Goal: Use online tool/utility: Utilize a website feature to perform a specific function

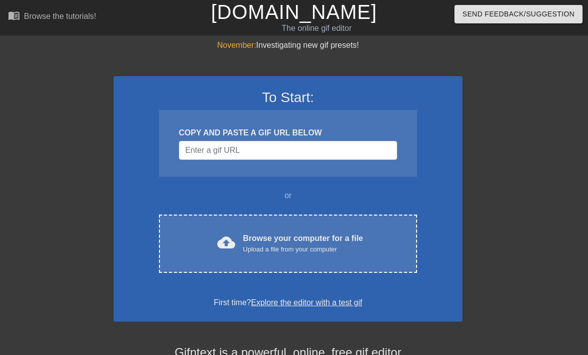
click at [295, 244] on div "Browse your computer for a file Upload a file from your computer" at bounding box center [303, 244] width 120 height 22
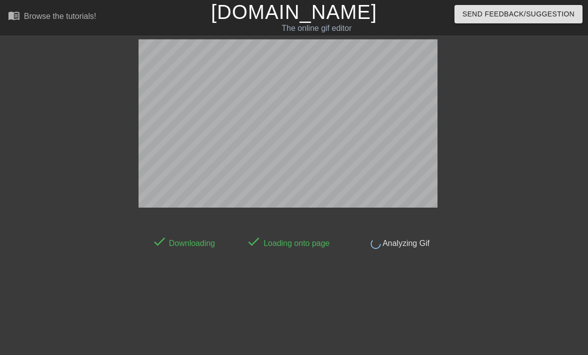
scroll to position [24, 0]
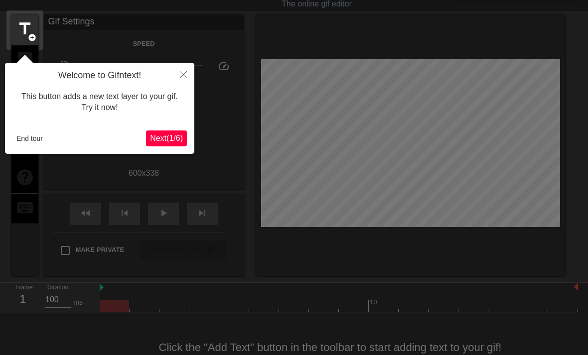
click at [27, 26] on span "title" at bounding box center [24, 28] width 19 height 19
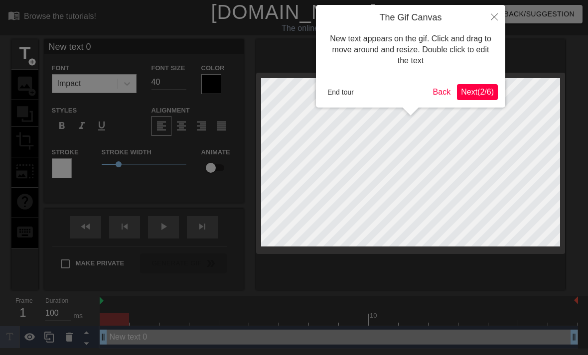
scroll to position [0, 0]
click at [31, 54] on div at bounding box center [294, 177] width 588 height 355
click at [481, 91] on span "Next ( 2 / 6 )" at bounding box center [477, 92] width 33 height 8
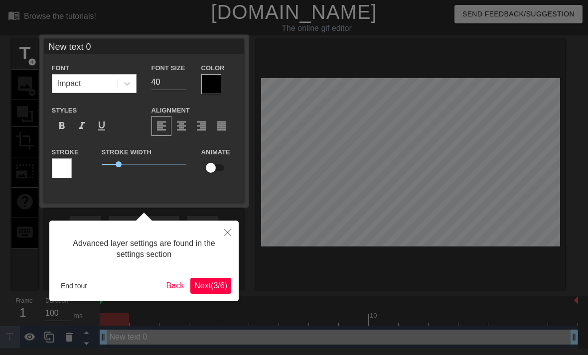
click at [218, 286] on span "Next ( 3 / 6 )" at bounding box center [210, 286] width 33 height 8
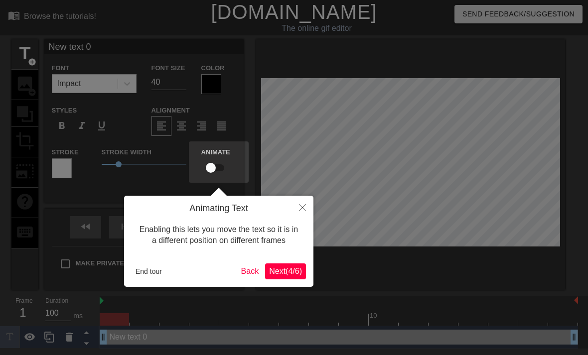
click at [287, 270] on span "Next ( 4 / 6 )" at bounding box center [285, 271] width 33 height 8
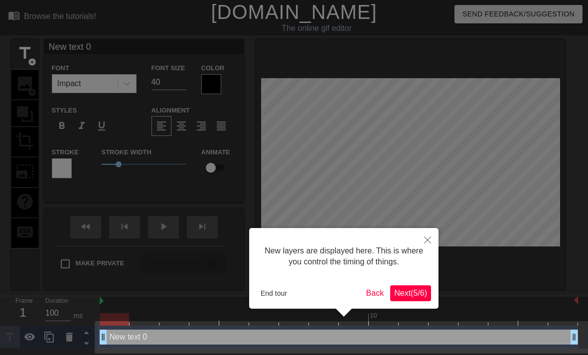
scroll to position [2, 0]
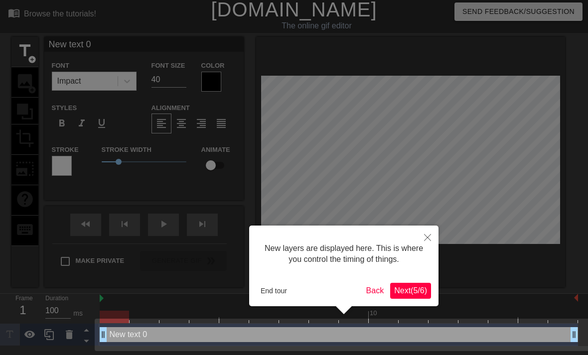
click at [411, 288] on span "Next ( 5 / 6 )" at bounding box center [410, 291] width 33 height 8
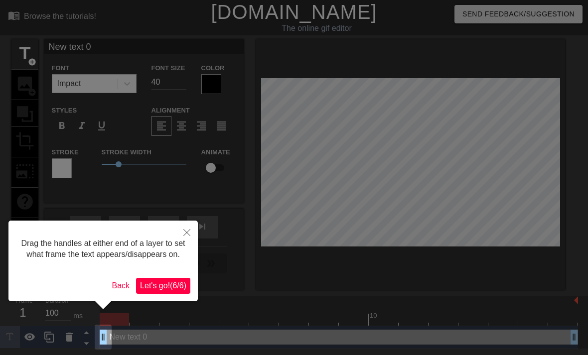
scroll to position [0, 0]
click at [173, 290] on span "Let's go! ( 6 / 6 )" at bounding box center [163, 286] width 46 height 8
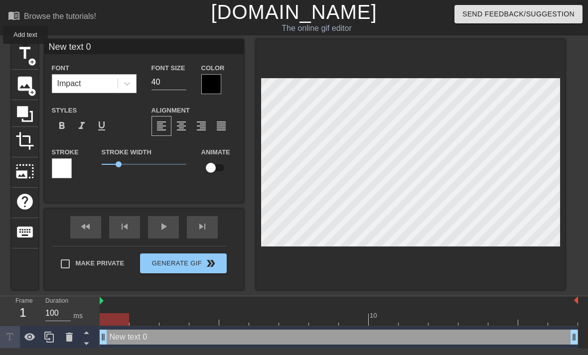
click at [26, 51] on span "title" at bounding box center [24, 53] width 19 height 19
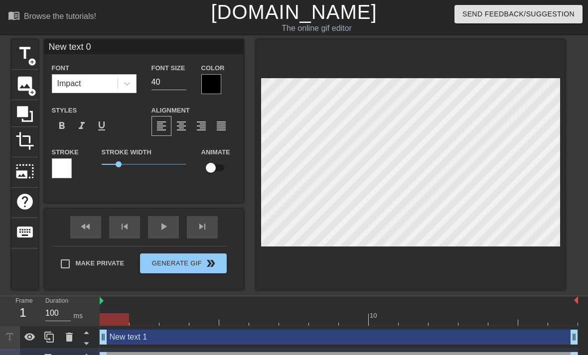
type input "New text 1"
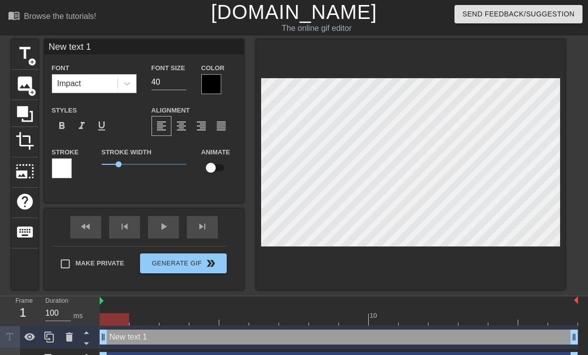
click at [74, 336] on icon at bounding box center [69, 338] width 12 height 12
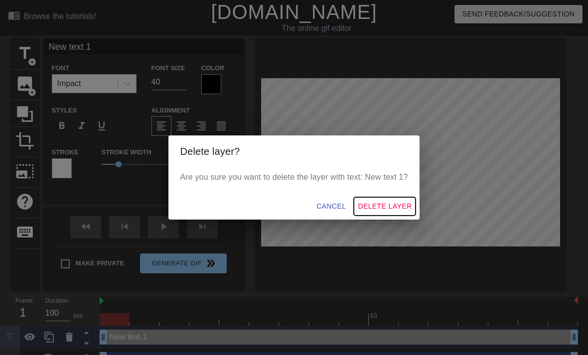
click at [387, 207] on span "Delete Layer" at bounding box center [385, 206] width 54 height 12
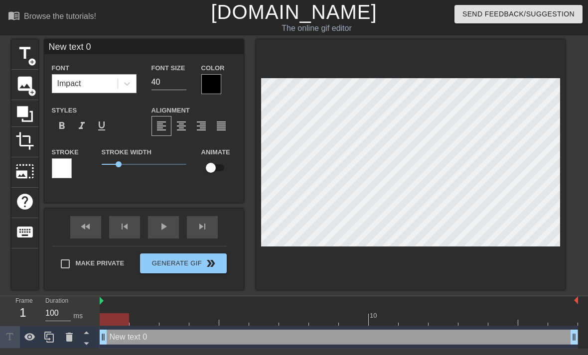
scroll to position [0, 1]
type textarea "New tnext 0"
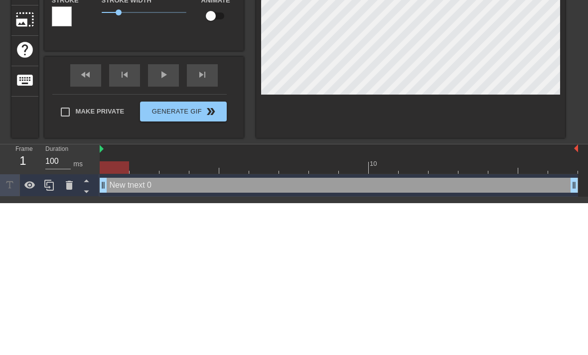
type input "New text 0"
type textarea "New ext 0"
type input "Newext 0"
type textarea "Newext 0"
type input "Neext 0"
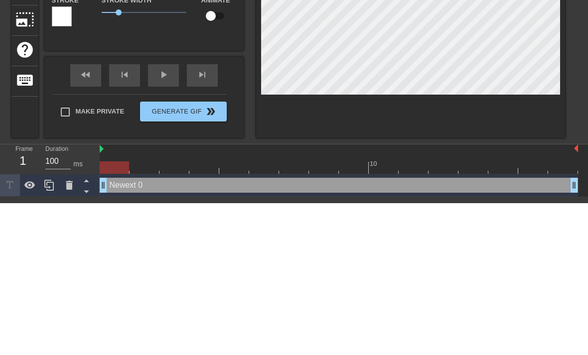
scroll to position [0, 0]
type textarea "Next 0"
type input "Next 0"
type textarea "ext 0"
type input "ext 0"
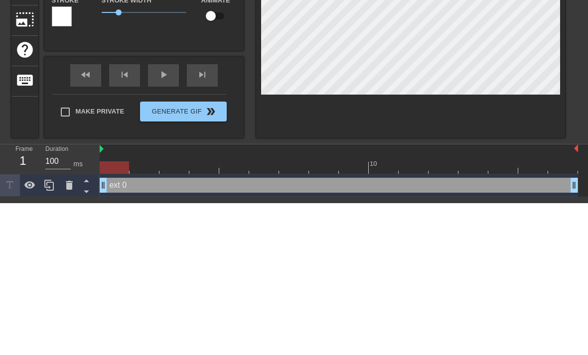
type textarea "ext 0"
type input "ext"
type textarea "ext"
type input "ext"
type textarea "ex"
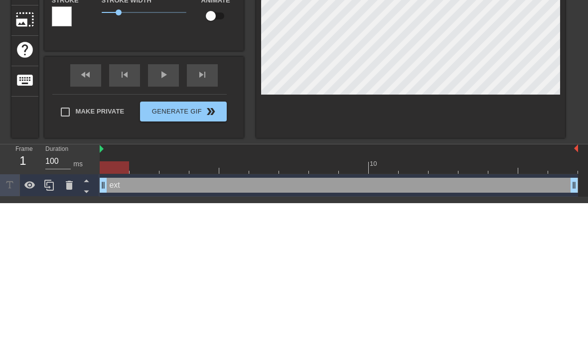
type input "ex"
type textarea "e"
type input "e"
type input "o"
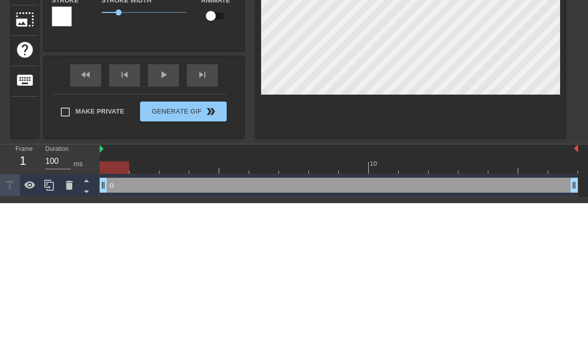
type textarea "on"
type input "on"
type textarea "on"
type input "on t"
type textarea "on th"
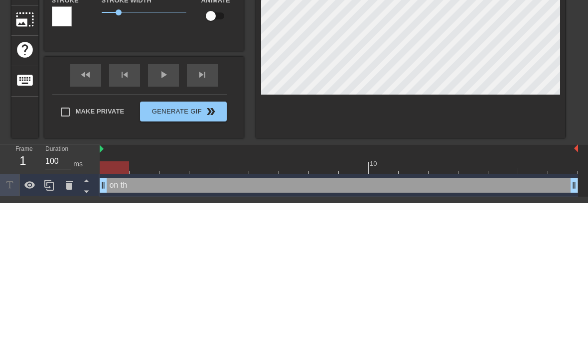
type input "on the"
type textarea "on the"
type input "on the"
type textarea "on the e"
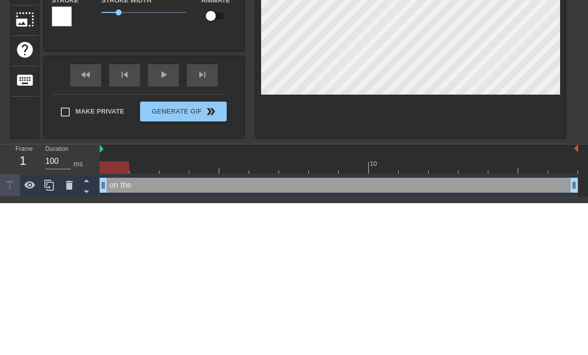
type input "on the e"
type textarea "on the ed"
type input "on the ed"
type textarea "on the edg"
type input "on the edg"
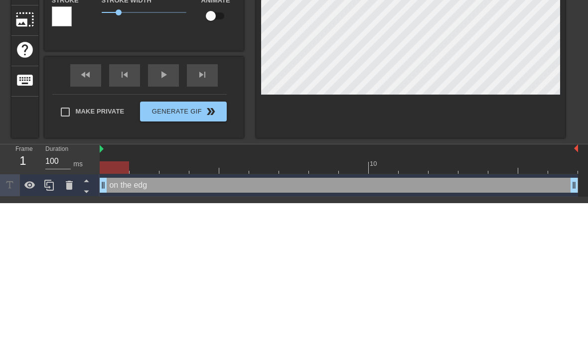
type textarea "on the edge"
type input "on the edgeo"
type textarea "on the edgeof"
type input "on the edgeof"
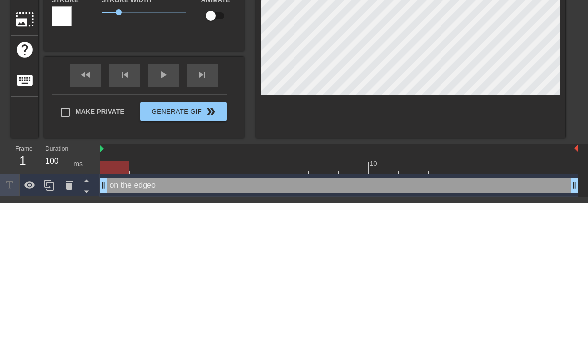
scroll to position [0, 3]
type textarea "on the edgeof"
type input "on the edgeof"
type textarea "on the edgeo"
type input "on the edgeo"
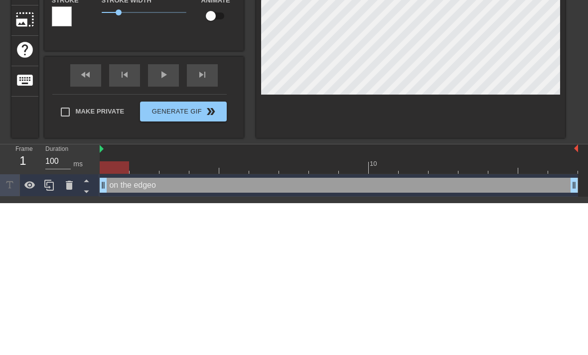
type textarea "on the edge"
type input "on the edge"
type textarea "on the edge"
type input "on the edge"
type textarea "on the edge o"
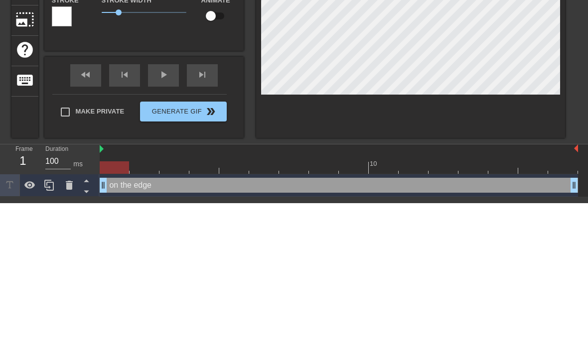
type input "on the edge o"
type textarea "on the edge of"
type input "on the edge of"
type textarea "on the edge of"
type input "on the edge of"
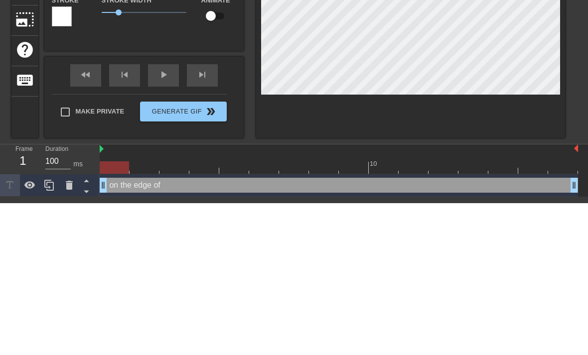
type textarea "on the edge of a"
type input "on the edge of a"
type textarea "on the edge of an"
type input "on the edge of an"
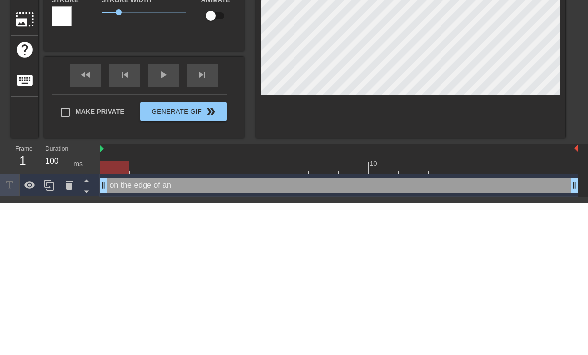
type textarea "on the edge of ano"
type input "on the edge of anot"
type textarea "on the edge of anot"
type input "on the edge of anoth"
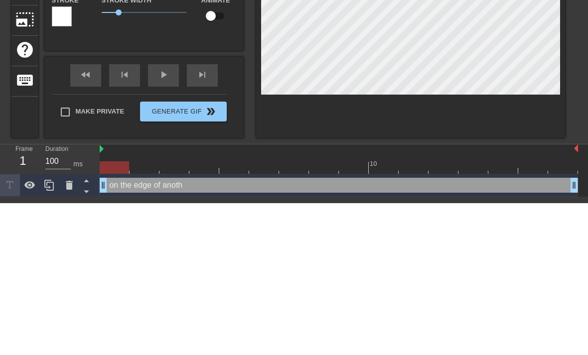
type textarea "on the edge of anothe"
type input "on the edge of anothe"
type textarea "on the edge of another"
type input "on the edge of another"
type textarea "on the edge of another o"
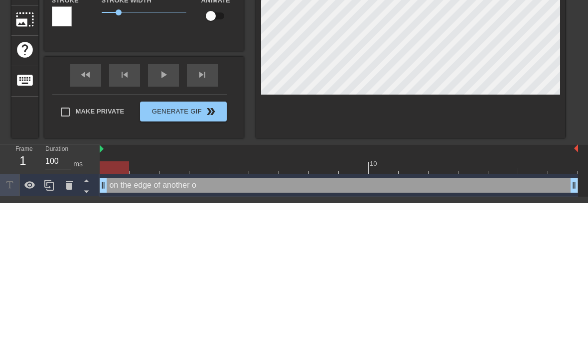
scroll to position [0, 6]
type input "on the edge of another or"
type textarea "on the edge of another org"
type input "on the edge of another org"
type textarea "on the edge of another orga"
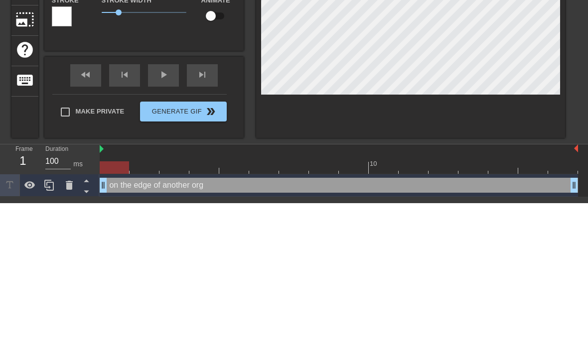
type input "on the edge of another orga"
type textarea "on the edge of another orgas"
type input "on the edge of another orgas"
type textarea "on the edge of another orgasm"
type input "on the edge of another orgasm"
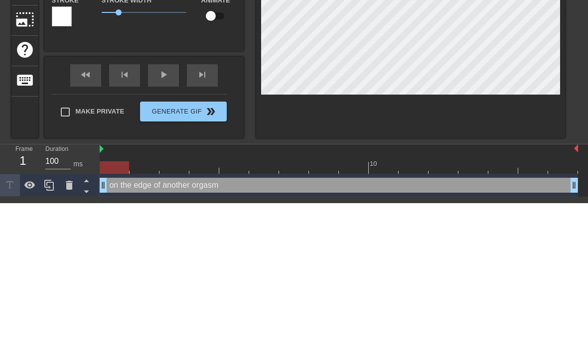
type textarea "on the edge of another orgasm"
type input "on the edge of another orgasm a"
type textarea "on the edge of another orgasm an"
type input "on the edge of another orgasm a"
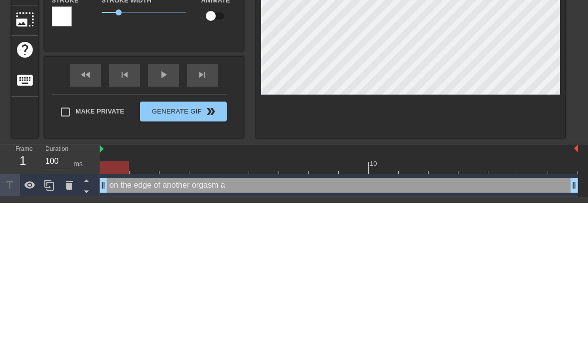
type textarea "on the edge of another orgasm"
type input "on the edge of another orgasm"
type textarea "on the edge of another orgasm"
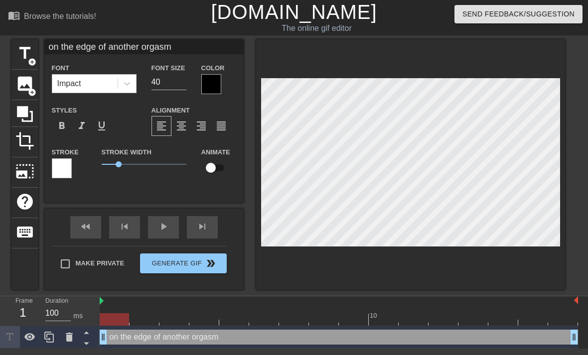
click at [216, 168] on input "checkbox" at bounding box center [210, 168] width 57 height 19
click at [216, 168] on input "checkbox" at bounding box center [220, 168] width 57 height 19
checkbox input "false"
type input "Non the edge of another orgasm"
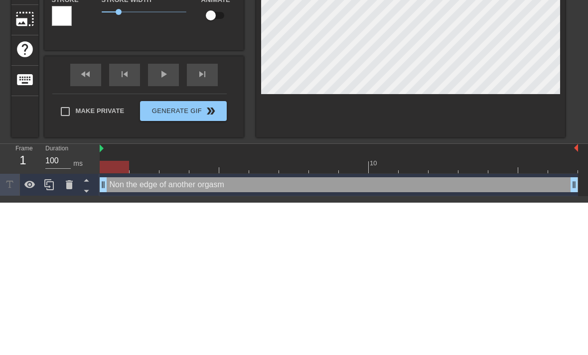
type textarea "Nion the edge of another orgasm"
type input "Nion the edge of another orgasm"
type textarea "Nicon the edge of another orgasm"
type input "Nicon the edge of another orgasm"
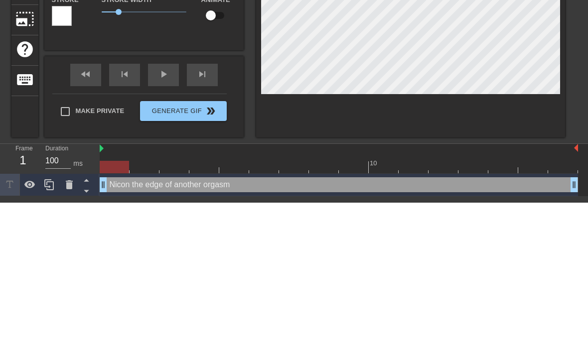
type textarea "Nickon the edge of another orgasm"
type input "Nickion the edge of another orgasm"
type textarea "Nickion the edge of another orgasm"
type input "Nicki on the edge of another orgasm"
type textarea "Nicki on the edge of another orgasm"
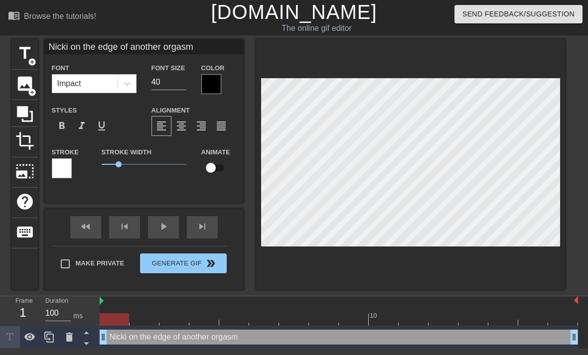
click at [177, 82] on input "40" at bounding box center [169, 82] width 35 height 16
type input "4"
type input "30"
click at [28, 228] on span "keyboard" at bounding box center [24, 232] width 19 height 19
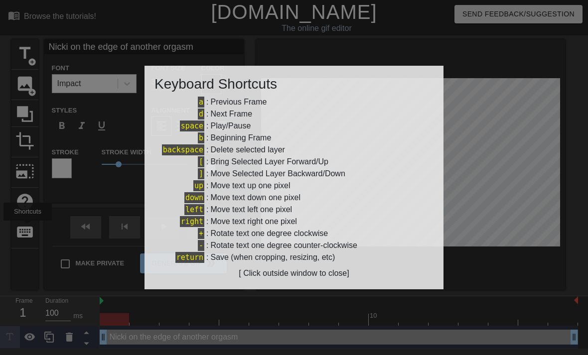
click at [30, 232] on div at bounding box center [294, 177] width 588 height 355
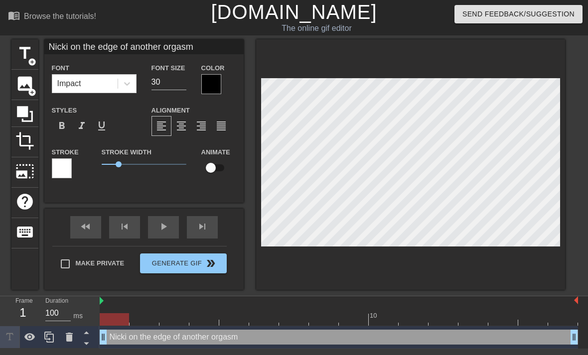
click at [540, 262] on div at bounding box center [410, 164] width 309 height 251
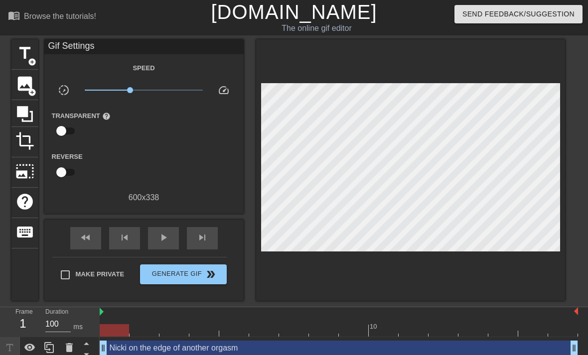
click at [105, 316] on div at bounding box center [339, 313] width 479 height 10
click at [103, 312] on img at bounding box center [102, 312] width 4 height 8
click at [106, 310] on div at bounding box center [339, 313] width 479 height 10
click at [33, 349] on icon at bounding box center [29, 347] width 11 height 7
click at [31, 349] on icon at bounding box center [30, 348] width 12 height 12
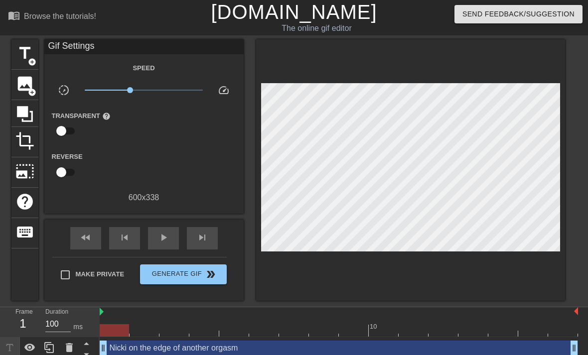
click at [33, 349] on icon at bounding box center [29, 347] width 11 height 7
click at [32, 349] on icon at bounding box center [30, 348] width 12 height 12
click at [54, 349] on icon at bounding box center [49, 348] width 12 height 12
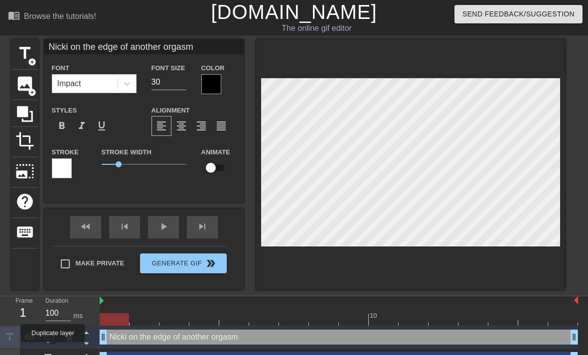
click at [53, 336] on icon at bounding box center [49, 338] width 12 height 12
click at [69, 341] on icon at bounding box center [69, 337] width 7 height 9
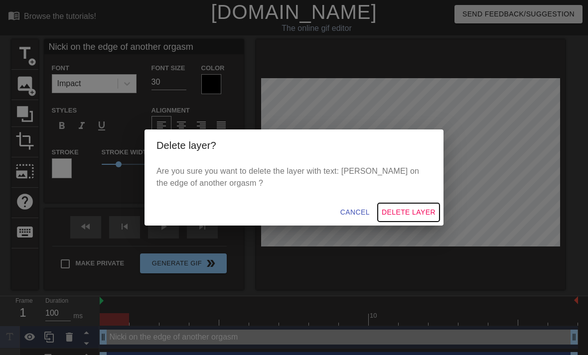
click at [411, 207] on span "Delete Layer" at bounding box center [409, 212] width 54 height 12
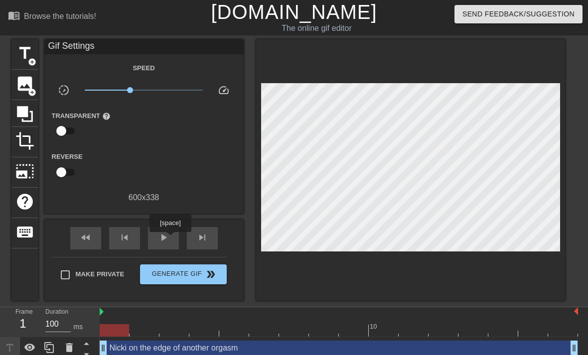
click at [171, 239] on div "play_arrow" at bounding box center [163, 238] width 31 height 22
click at [64, 136] on input "checkbox" at bounding box center [61, 131] width 57 height 19
checkbox input "true"
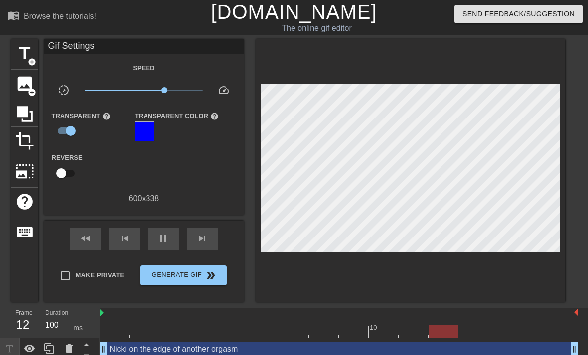
click at [147, 130] on div at bounding box center [145, 132] width 20 height 20
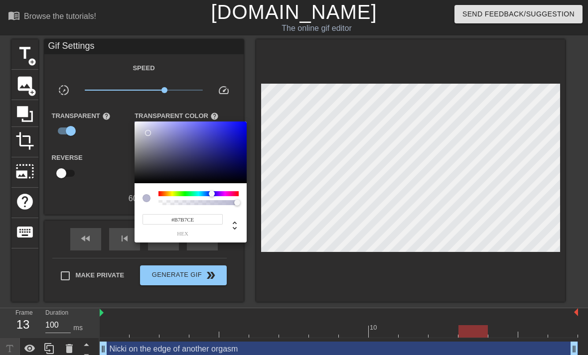
click at [148, 134] on div at bounding box center [148, 133] width 6 height 6
type input "#B5B5CE"
click at [106, 183] on div at bounding box center [294, 177] width 588 height 355
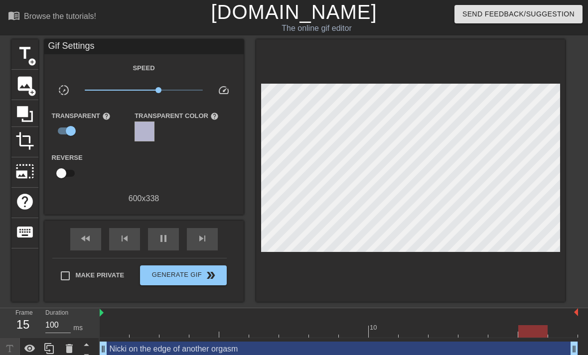
click at [29, 79] on span "image" at bounding box center [24, 83] width 19 height 19
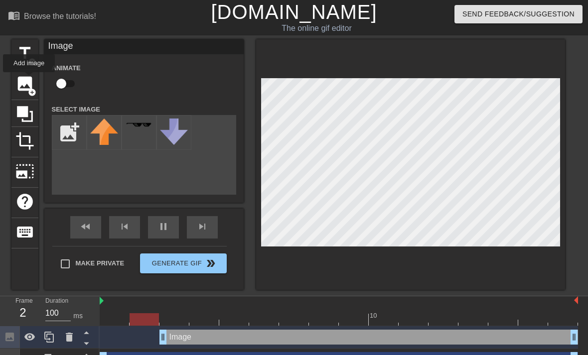
click at [69, 131] on input "file" at bounding box center [69, 133] width 34 height 34
type input "C:\fakepath\IMG_0748.png"
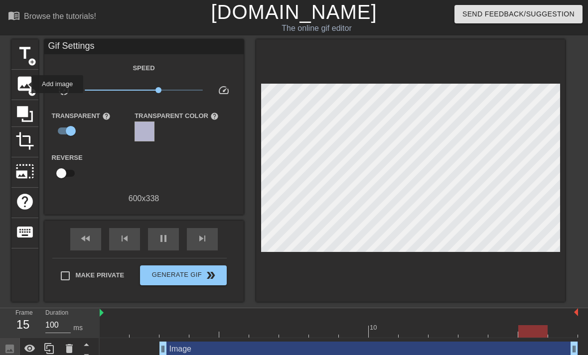
click at [25, 84] on span "image" at bounding box center [24, 83] width 19 height 19
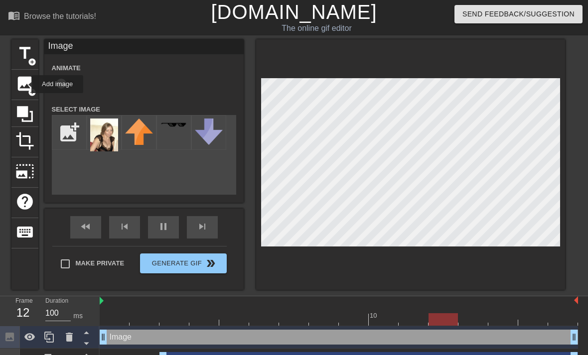
click at [180, 132] on div at bounding box center [174, 132] width 35 height 35
click at [178, 139] on div at bounding box center [174, 132] width 35 height 35
click at [74, 338] on icon at bounding box center [69, 338] width 12 height 12
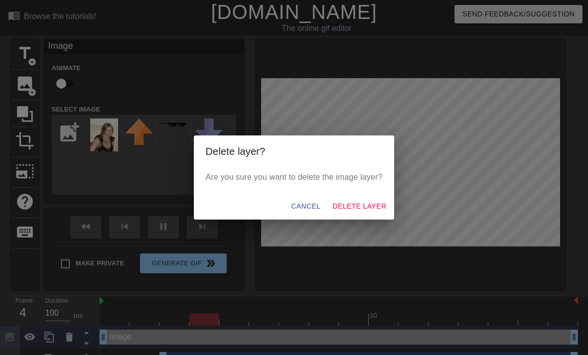
click at [357, 208] on span "Delete Layer" at bounding box center [360, 206] width 54 height 12
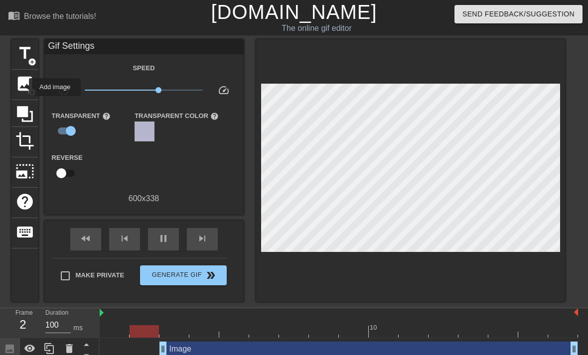
click at [22, 87] on span "image" at bounding box center [24, 83] width 19 height 19
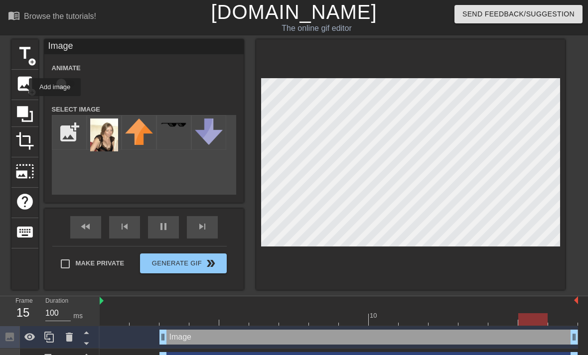
click at [108, 131] on img at bounding box center [104, 135] width 28 height 33
click at [110, 139] on img at bounding box center [104, 135] width 28 height 33
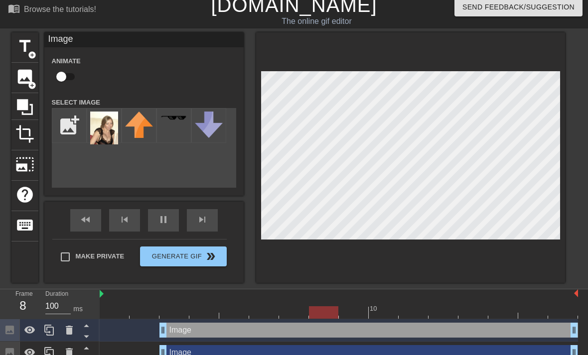
scroll to position [0, 0]
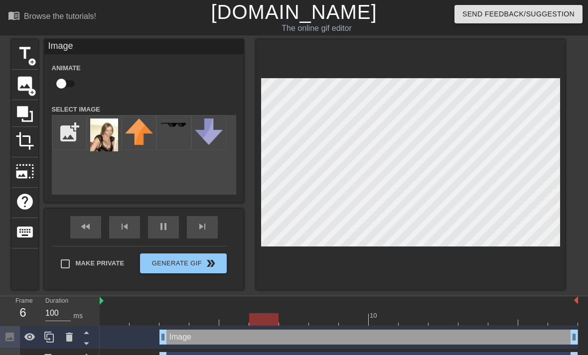
click at [207, 131] on img at bounding box center [209, 132] width 28 height 26
click at [209, 131] on img at bounding box center [209, 132] width 28 height 26
click at [141, 134] on img at bounding box center [139, 132] width 28 height 26
click at [74, 334] on icon at bounding box center [69, 338] width 12 height 12
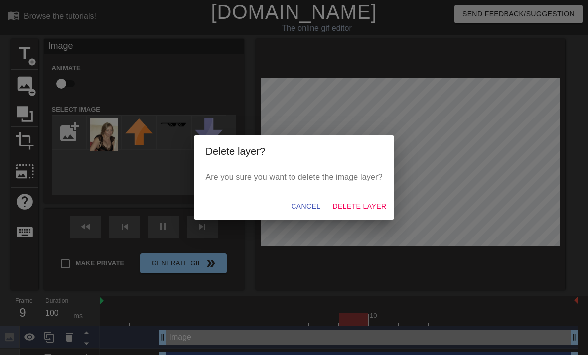
click at [358, 209] on span "Delete Layer" at bounding box center [360, 206] width 54 height 12
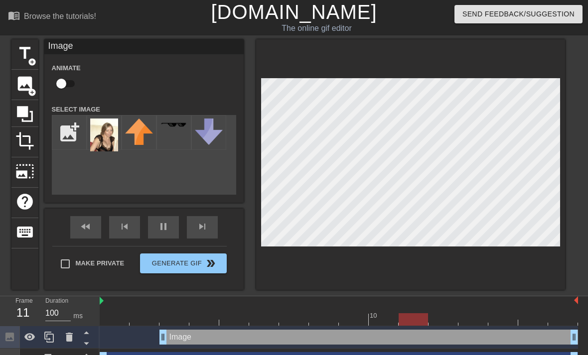
click at [106, 134] on img at bounding box center [104, 135] width 28 height 33
click at [168, 226] on div "fast_rewind skip_previous pause skip_next" at bounding box center [144, 227] width 163 height 37
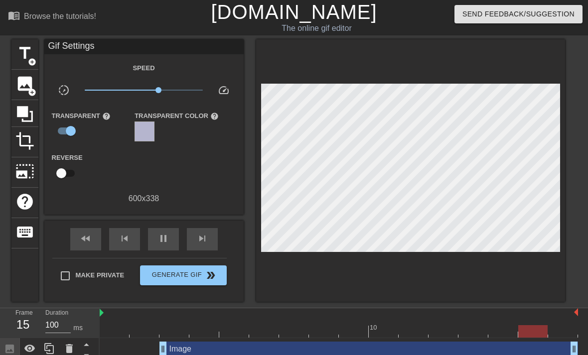
click at [168, 241] on span "pause" at bounding box center [164, 239] width 12 height 12
click at [167, 240] on span "play_arrow" at bounding box center [164, 239] width 12 height 12
click at [169, 243] on div "pause" at bounding box center [163, 239] width 31 height 22
click at [107, 119] on span "help" at bounding box center [106, 116] width 8 height 8
click at [108, 118] on span "help" at bounding box center [106, 116] width 8 height 8
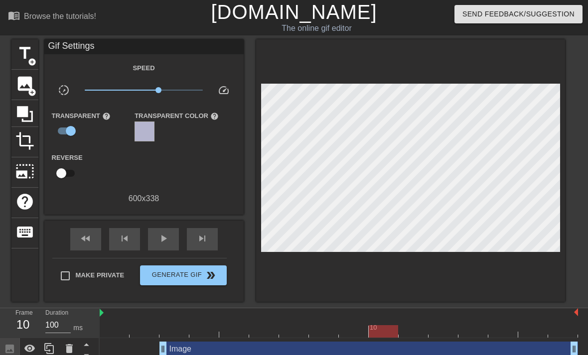
click at [71, 131] on input "checkbox" at bounding box center [70, 131] width 57 height 19
checkbox input "false"
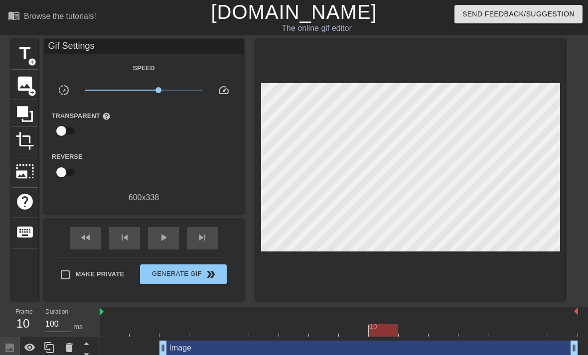
click at [109, 114] on span "help" at bounding box center [106, 116] width 8 height 8
click at [33, 198] on span "help" at bounding box center [24, 201] width 19 height 19
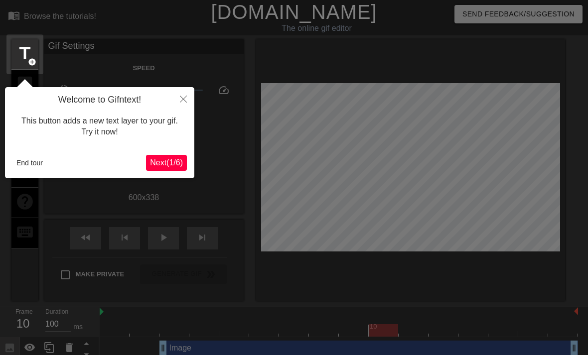
scroll to position [24, 0]
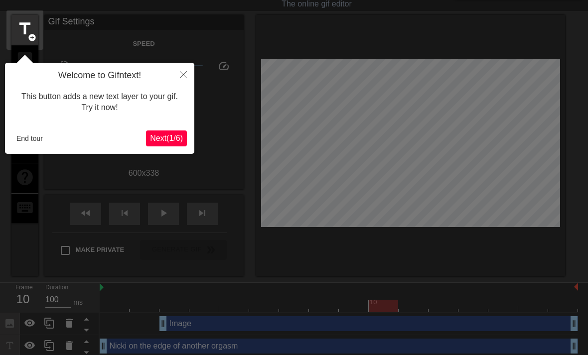
click at [168, 139] on span "Next ( 1 / 6 )" at bounding box center [166, 138] width 33 height 8
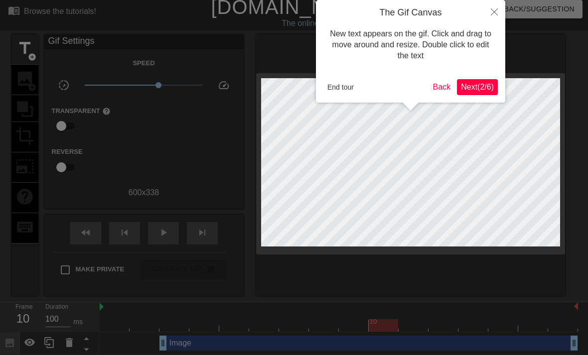
click at [482, 90] on span "Next ( 2 / 6 )" at bounding box center [477, 87] width 33 height 8
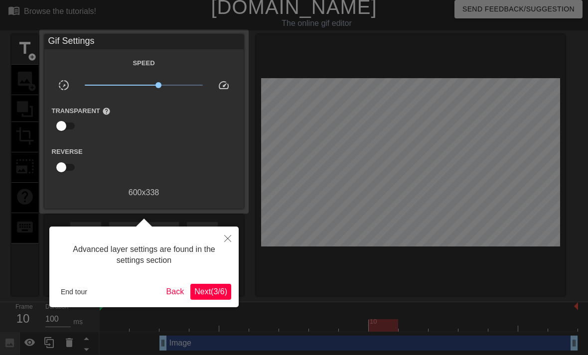
scroll to position [24, 0]
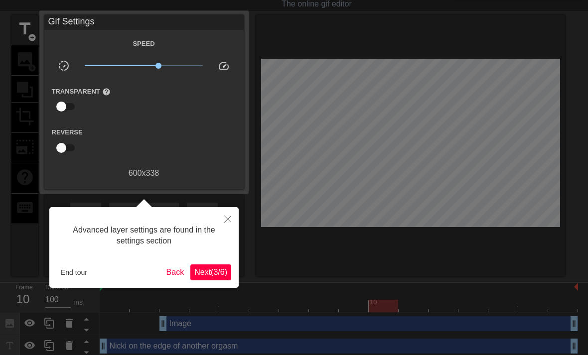
click at [214, 274] on span "Next ( 3 / 6 )" at bounding box center [210, 272] width 33 height 8
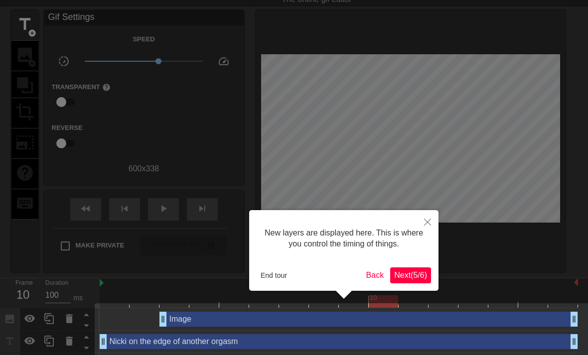
scroll to position [58, 0]
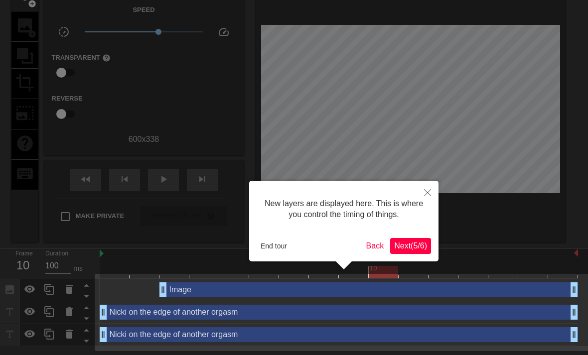
click at [72, 335] on div at bounding box center [294, 149] width 588 height 414
click at [413, 244] on span "Next ( 5 / 6 )" at bounding box center [410, 246] width 33 height 8
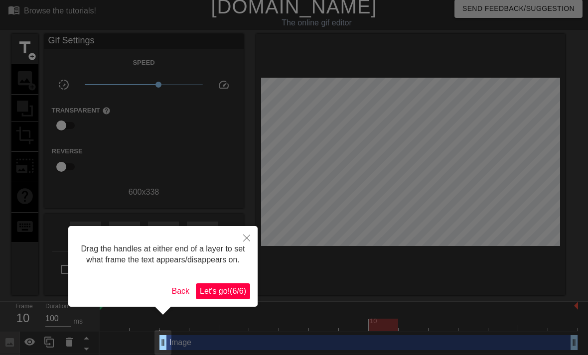
scroll to position [0, 0]
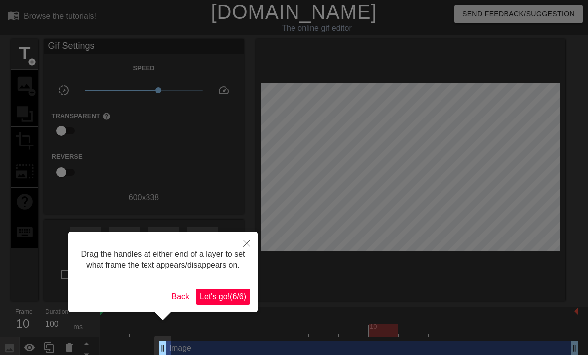
click at [233, 301] on span "Let's go! ( 6 / 6 )" at bounding box center [223, 297] width 46 height 8
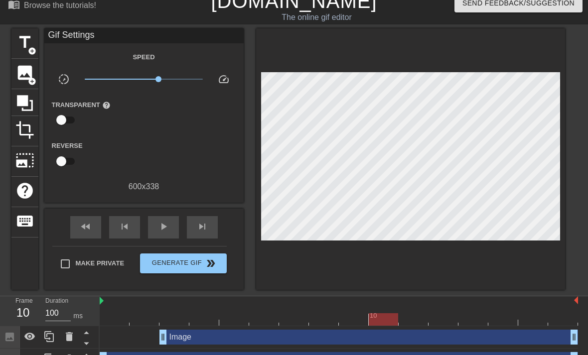
scroll to position [19, 0]
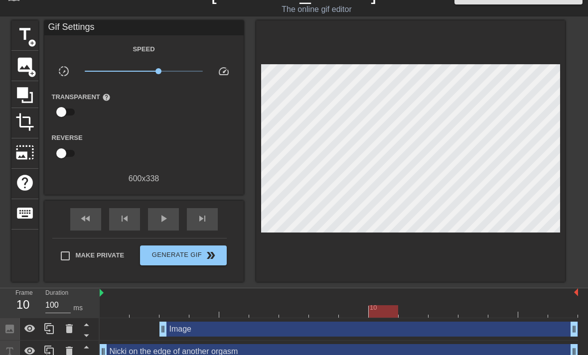
click at [49, 333] on icon at bounding box center [49, 329] width 12 height 12
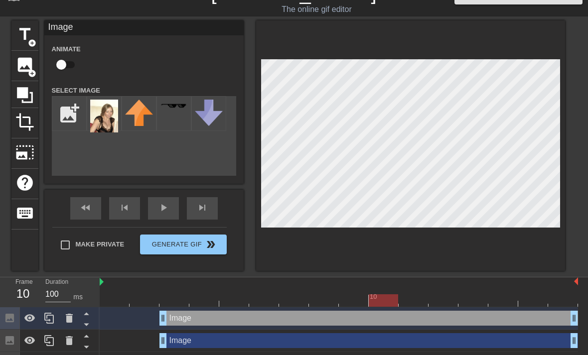
click at [69, 340] on icon at bounding box center [69, 340] width 7 height 9
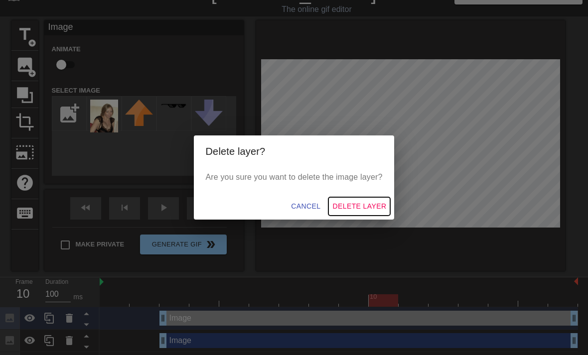
click at [361, 213] on span "Delete Layer" at bounding box center [360, 206] width 54 height 12
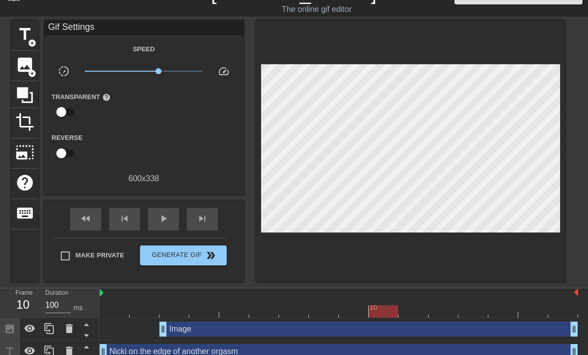
click at [34, 330] on icon at bounding box center [29, 329] width 11 height 7
click at [35, 330] on icon at bounding box center [30, 329] width 12 height 12
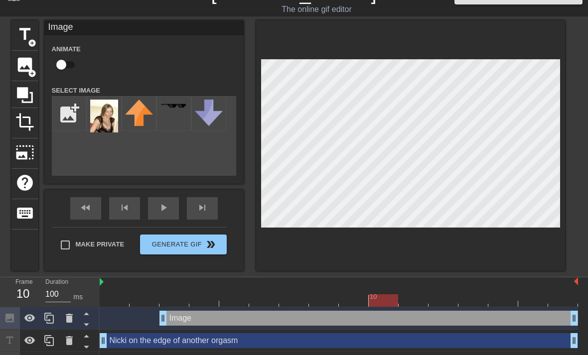
scroll to position [8, 0]
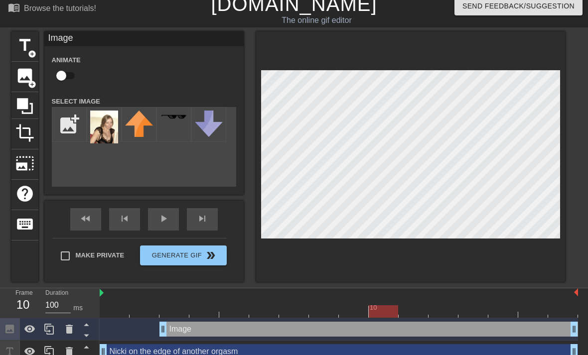
click at [585, 241] on div "title add_circle image add_circle crop photo_size_select_large help keyboard Im…" at bounding box center [294, 156] width 588 height 251
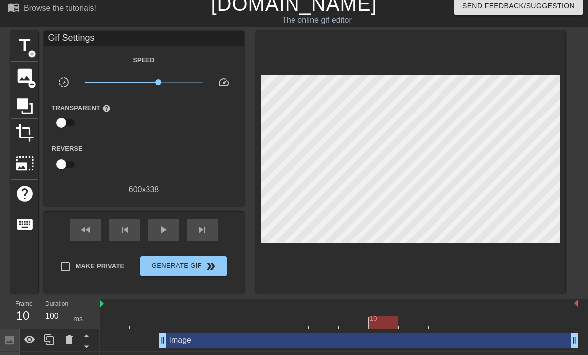
click at [71, 355] on icon at bounding box center [69, 362] width 7 height 9
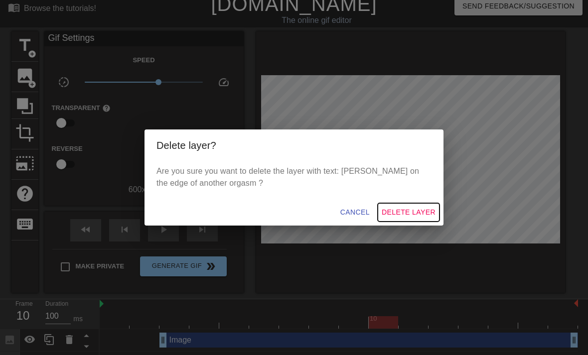
click at [409, 219] on span "Delete Layer" at bounding box center [409, 212] width 54 height 12
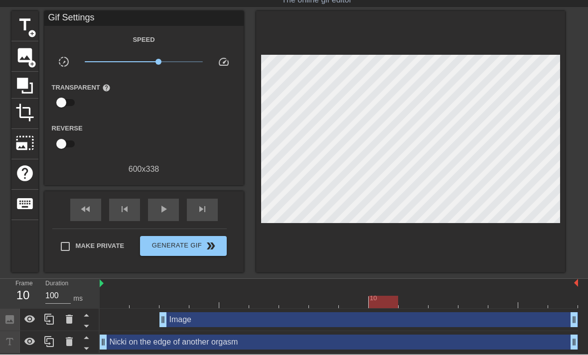
scroll to position [28, 0]
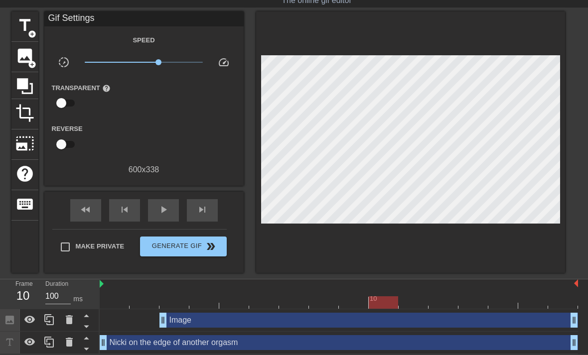
click at [158, 213] on span "play_arrow" at bounding box center [164, 210] width 12 height 12
click at [278, 325] on div "Image drag_handle drag_handle" at bounding box center [369, 320] width 419 height 15
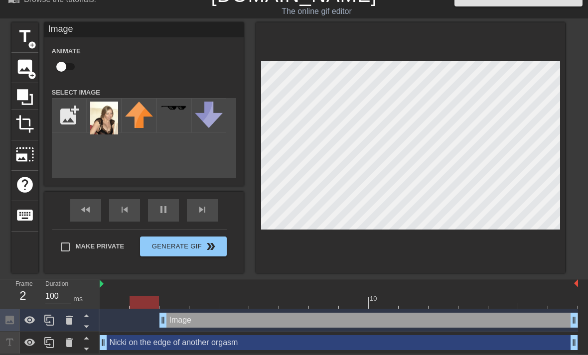
click at [167, 211] on div "pause" at bounding box center [163, 210] width 31 height 22
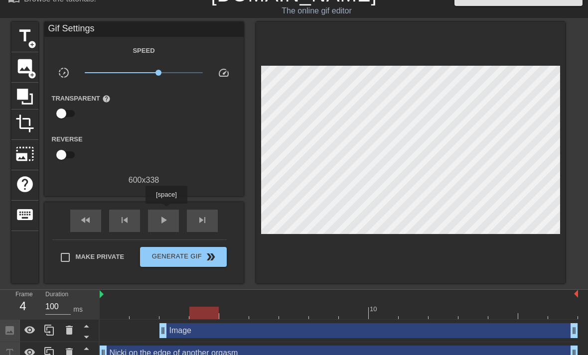
click at [11, 332] on icon at bounding box center [9, 330] width 11 height 11
click at [216, 315] on div at bounding box center [203, 313] width 29 height 12
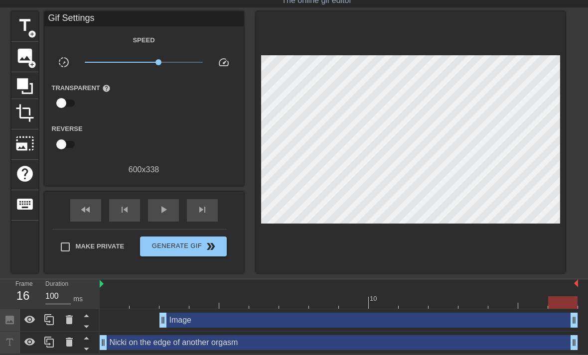
click at [550, 320] on div "Image drag_handle drag_handle" at bounding box center [369, 320] width 419 height 15
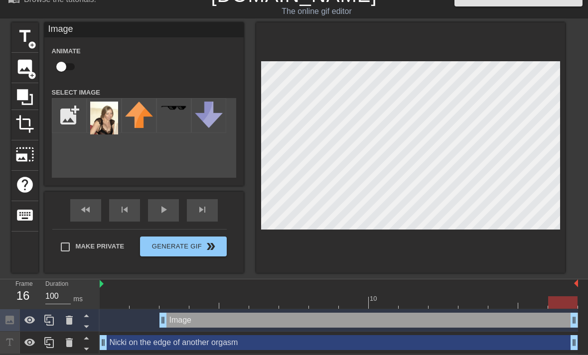
scroll to position [17, 0]
click at [210, 115] on img at bounding box center [209, 115] width 28 height 26
click at [168, 214] on span "play_arrow" at bounding box center [164, 210] width 12 height 12
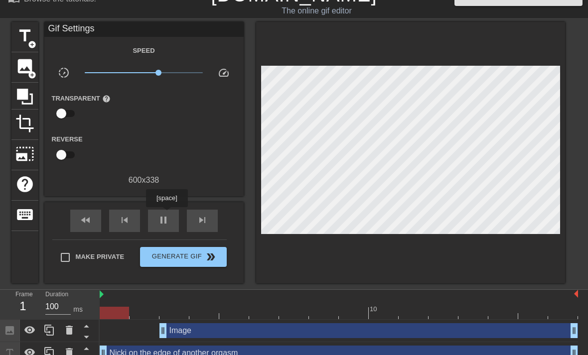
click at [30, 64] on span "image" at bounding box center [24, 66] width 19 height 19
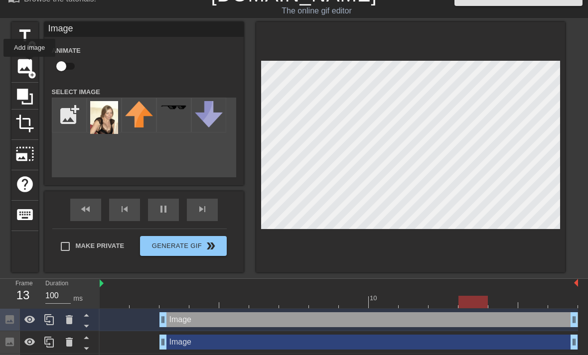
click at [108, 113] on img at bounding box center [104, 117] width 28 height 33
click at [106, 118] on img at bounding box center [104, 117] width 28 height 33
click at [180, 104] on div at bounding box center [174, 115] width 35 height 35
click at [214, 109] on img at bounding box center [209, 114] width 28 height 26
click at [108, 118] on img at bounding box center [104, 117] width 28 height 33
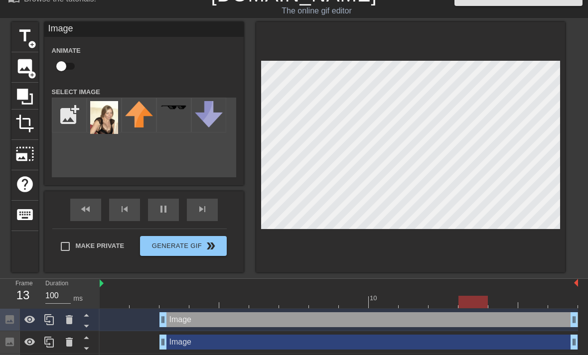
click at [26, 297] on div "13" at bounding box center [22, 296] width 15 height 18
click at [103, 281] on img at bounding box center [102, 284] width 4 height 8
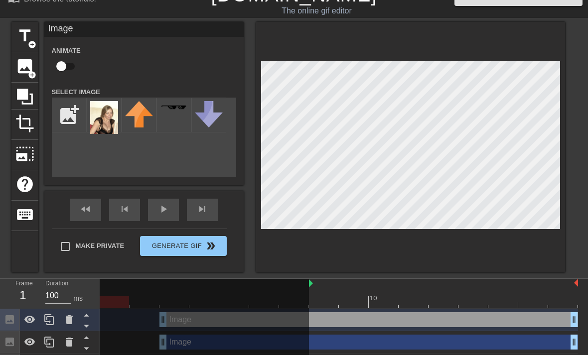
click at [164, 208] on div "fast_rewind skip_previous play_arrow skip_next" at bounding box center [144, 209] width 163 height 37
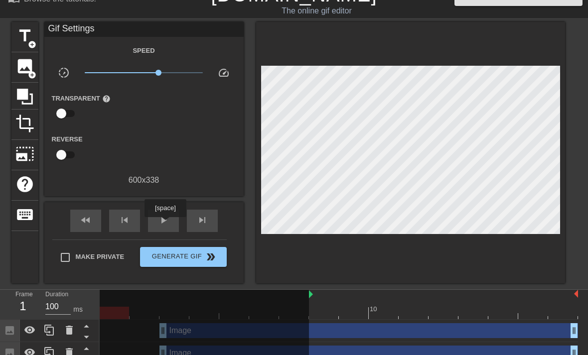
click at [167, 224] on span "play_arrow" at bounding box center [164, 220] width 12 height 12
click at [27, 65] on span "image" at bounding box center [24, 66] width 19 height 19
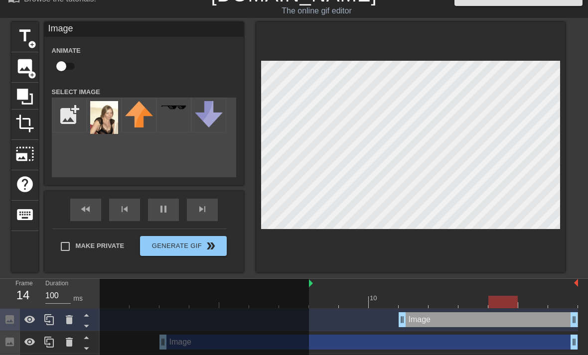
click at [209, 115] on img at bounding box center [209, 114] width 28 height 26
click at [214, 120] on img at bounding box center [209, 114] width 28 height 26
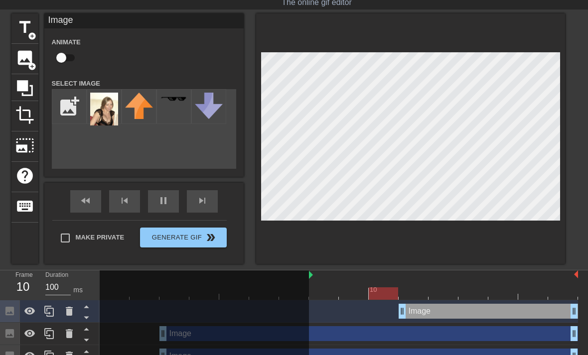
scroll to position [30, 0]
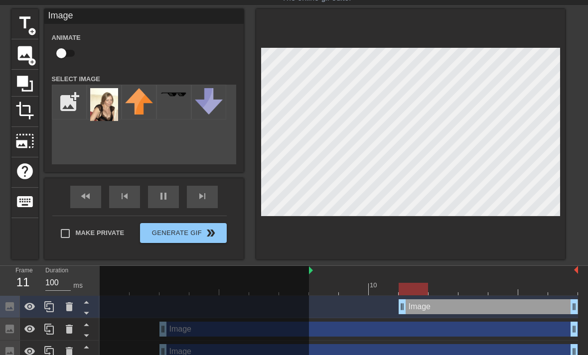
click at [72, 351] on icon at bounding box center [69, 351] width 7 height 9
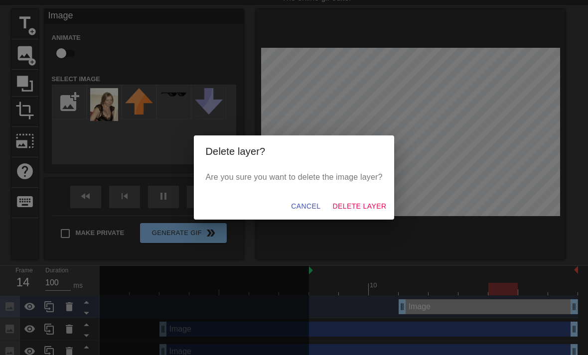
click at [357, 213] on span "Delete Layer" at bounding box center [360, 206] width 54 height 12
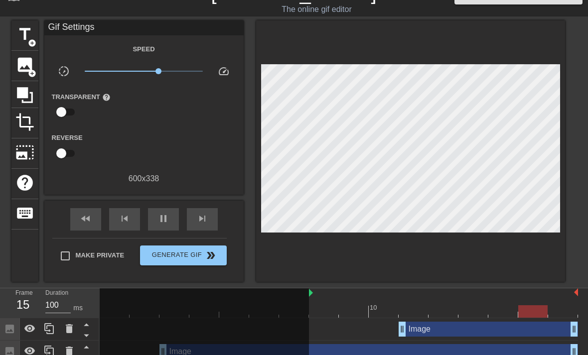
click at [73, 351] on icon at bounding box center [69, 351] width 12 height 12
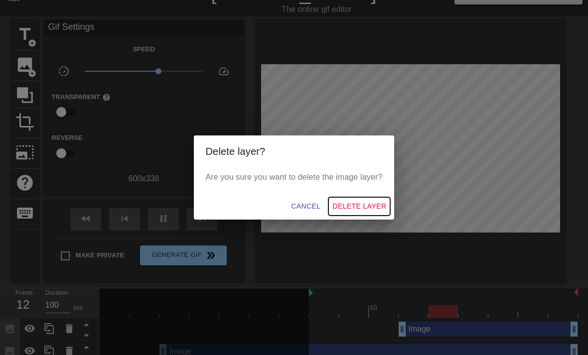
click at [363, 213] on span "Delete Layer" at bounding box center [360, 206] width 54 height 12
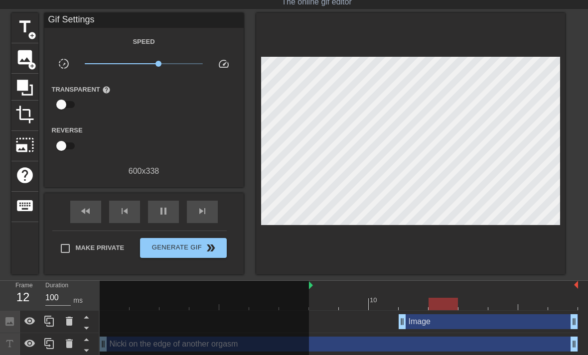
scroll to position [28, 0]
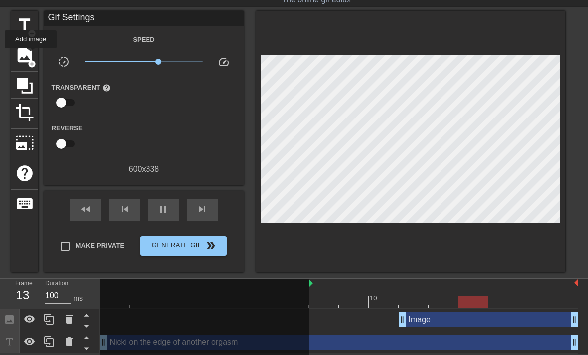
click at [31, 55] on span "image" at bounding box center [24, 55] width 19 height 19
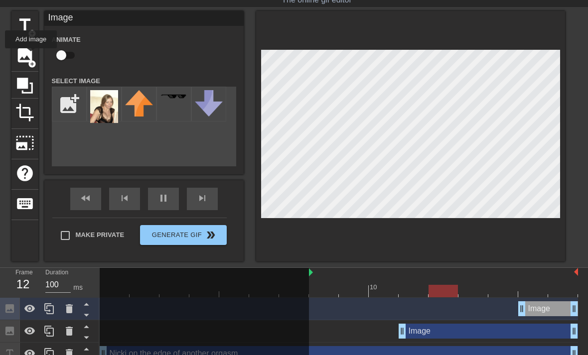
click at [108, 109] on img at bounding box center [104, 106] width 28 height 33
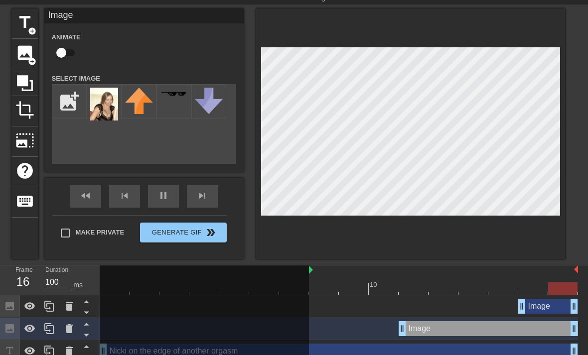
scroll to position [40, 0]
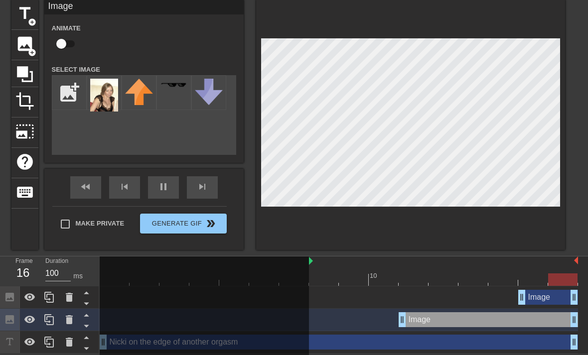
click at [519, 317] on div "Image drag_handle drag_handle" at bounding box center [488, 320] width 179 height 15
click at [549, 300] on div "Image drag_handle drag_handle" at bounding box center [548, 297] width 60 height 15
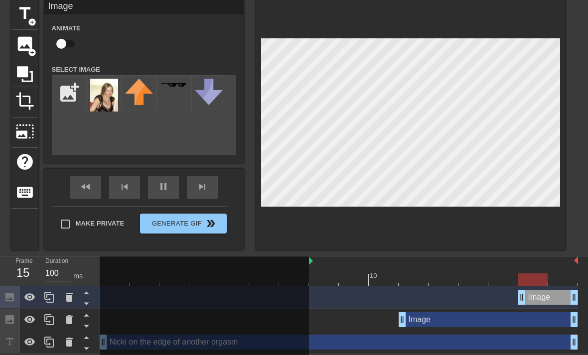
click at [529, 325] on div "Image drag_handle drag_handle" at bounding box center [488, 320] width 179 height 15
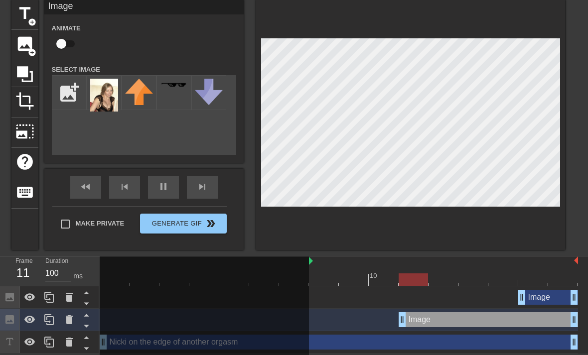
click at [106, 89] on img at bounding box center [104, 95] width 28 height 33
click at [209, 92] on img at bounding box center [209, 92] width 28 height 26
click at [113, 95] on img at bounding box center [104, 95] width 28 height 33
click at [112, 100] on img at bounding box center [104, 95] width 28 height 33
click at [111, 100] on img at bounding box center [104, 95] width 28 height 33
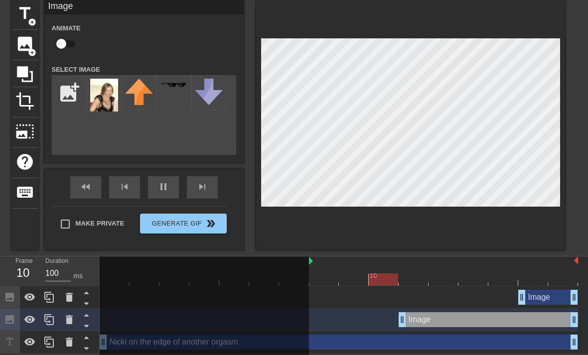
click at [7, 316] on icon at bounding box center [9, 320] width 8 height 8
click at [70, 319] on icon at bounding box center [69, 320] width 7 height 9
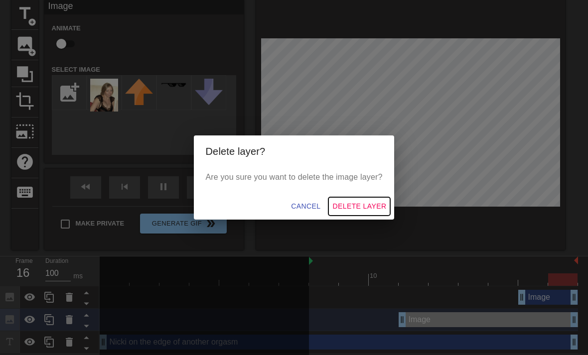
click at [353, 211] on span "Delete Layer" at bounding box center [360, 206] width 54 height 12
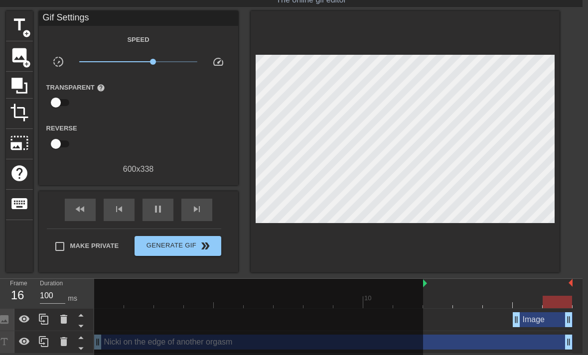
scroll to position [28, 7]
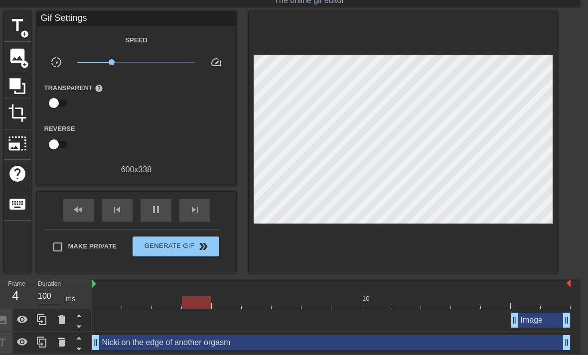
click at [18, 61] on span "image" at bounding box center [17, 55] width 19 height 19
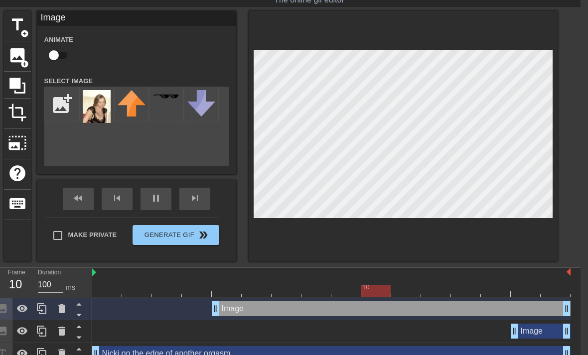
click at [100, 112] on img at bounding box center [97, 106] width 28 height 33
click at [166, 200] on div "pause" at bounding box center [156, 199] width 31 height 22
click at [580, 227] on div "title add_circle image add_circle crop photo_size_select_large help keyboard Im…" at bounding box center [287, 136] width 588 height 251
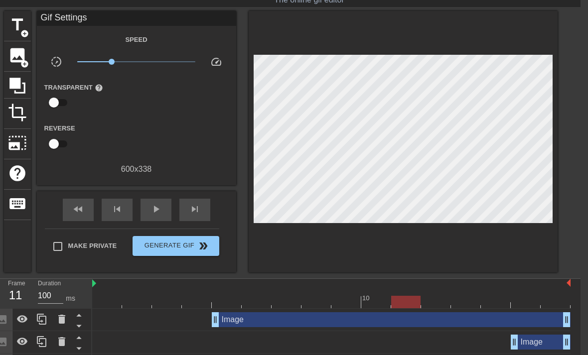
click at [164, 214] on div "play_arrow" at bounding box center [156, 210] width 31 height 22
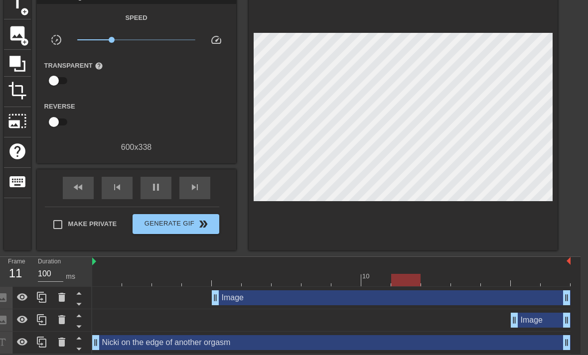
click at [465, 324] on div "Image drag_handle drag_handle" at bounding box center [331, 320] width 479 height 15
click at [68, 325] on div at bounding box center [62, 321] width 20 height 22
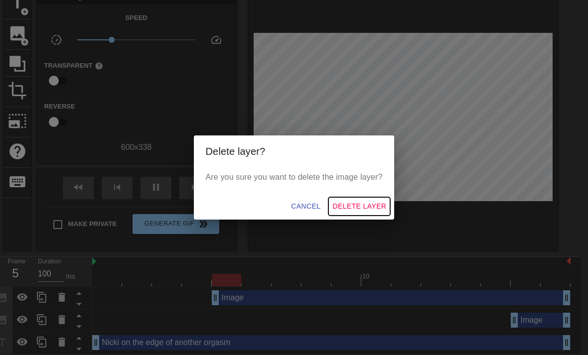
click at [363, 211] on span "Delete Layer" at bounding box center [360, 206] width 54 height 12
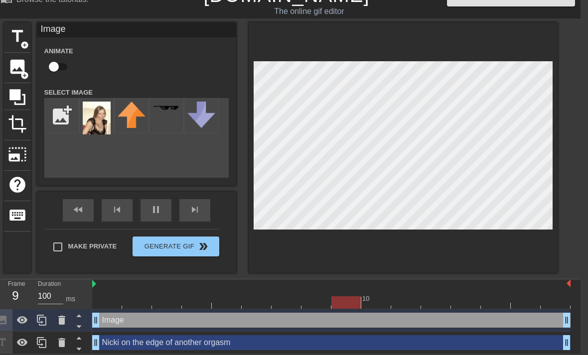
scroll to position [17, 7]
click at [580, 210] on div "title add_circle image add_circle crop photo_size_select_large help keyboard Im…" at bounding box center [287, 147] width 588 height 251
click at [353, 245] on div at bounding box center [403, 147] width 309 height 251
click at [322, 253] on div at bounding box center [403, 147] width 309 height 251
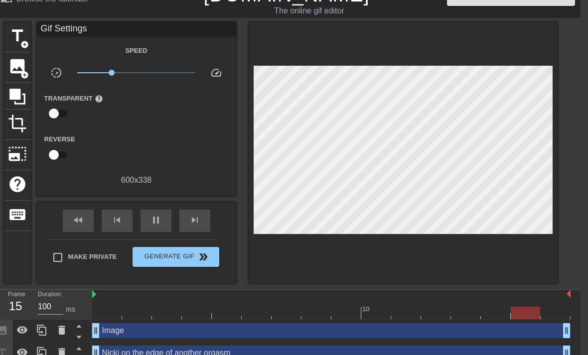
scroll to position [17, 0]
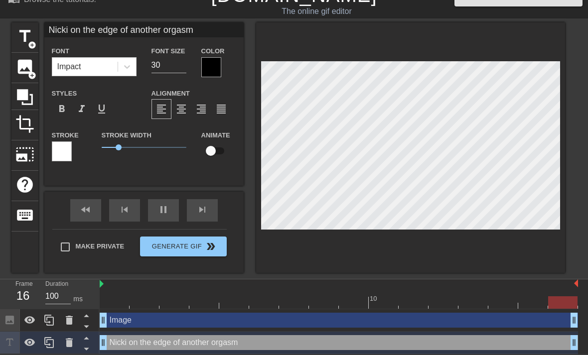
click at [581, 211] on div "title add_circle image add_circle crop photo_size_select_large help keyboard Ni…" at bounding box center [294, 147] width 588 height 251
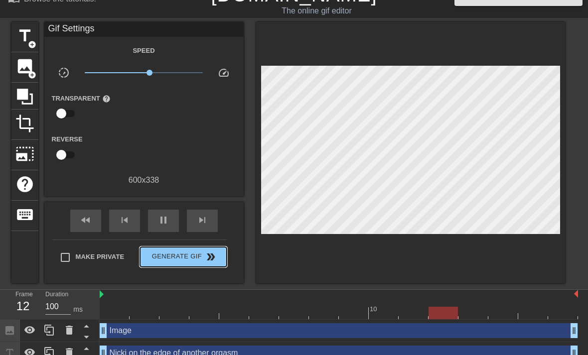
click at [193, 264] on button "Generate Gif double_arrow" at bounding box center [183, 257] width 86 height 20
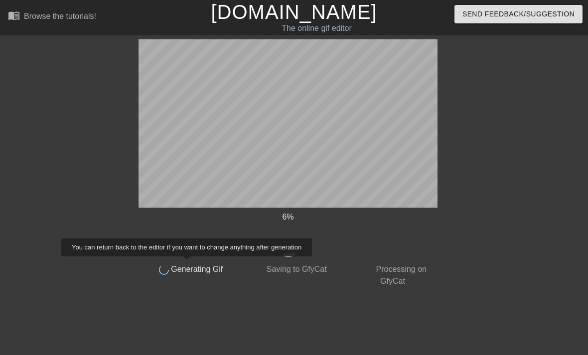
scroll to position [0, 0]
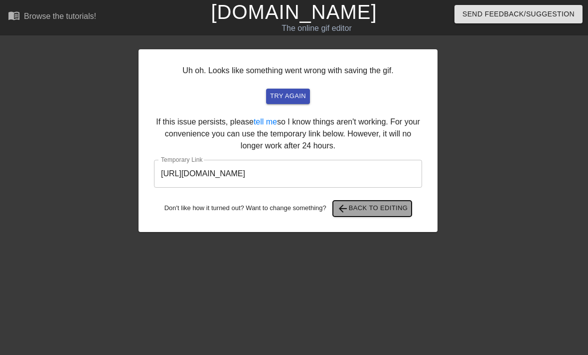
click at [401, 207] on span "arrow_back Back to Editing" at bounding box center [372, 209] width 71 height 12
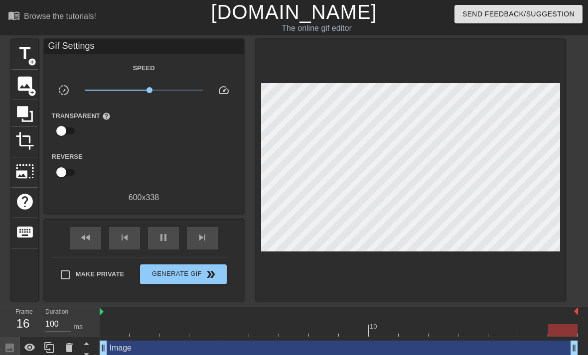
click at [70, 277] on input "Make Private" at bounding box center [65, 275] width 21 height 21
checkbox input "true"
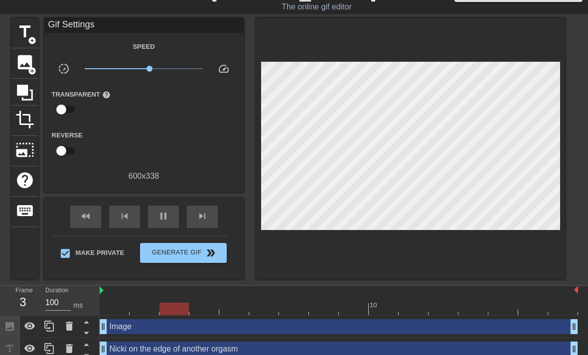
scroll to position [28, 0]
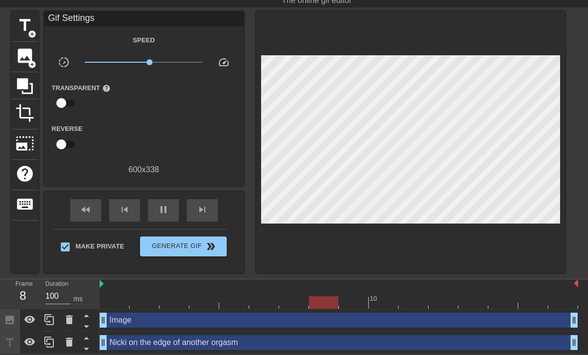
click at [66, 106] on input "checkbox" at bounding box center [61, 103] width 57 height 19
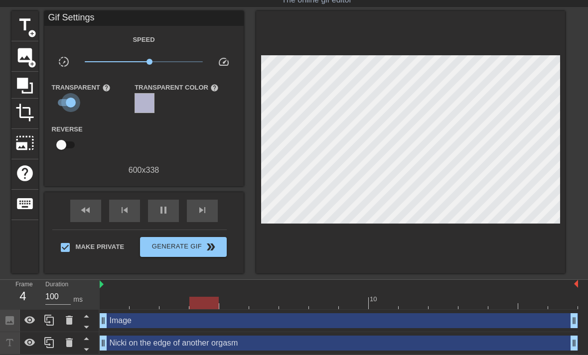
click at [68, 100] on input "checkbox" at bounding box center [70, 102] width 57 height 19
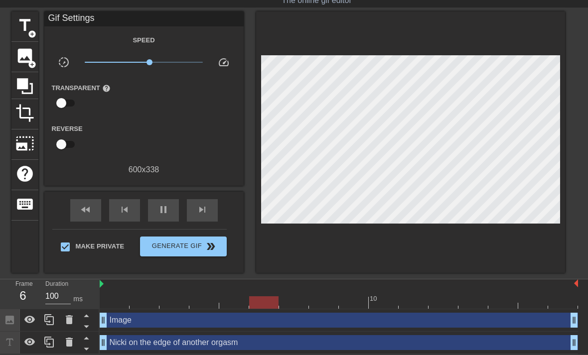
click at [66, 101] on input "checkbox" at bounding box center [61, 103] width 57 height 19
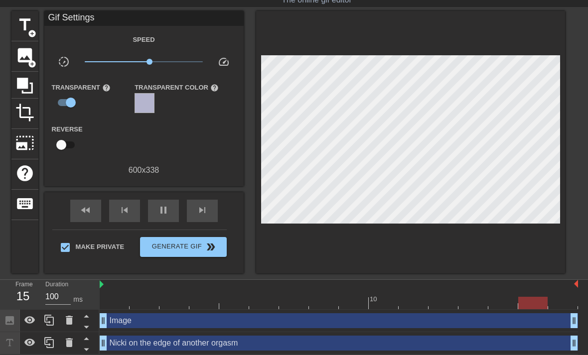
click at [68, 102] on input "checkbox" at bounding box center [70, 102] width 57 height 19
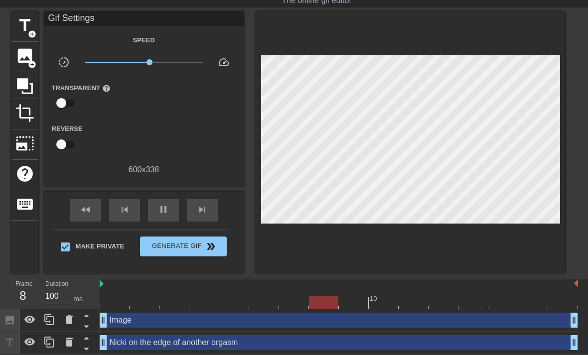
click at [69, 101] on input "checkbox" at bounding box center [61, 103] width 57 height 19
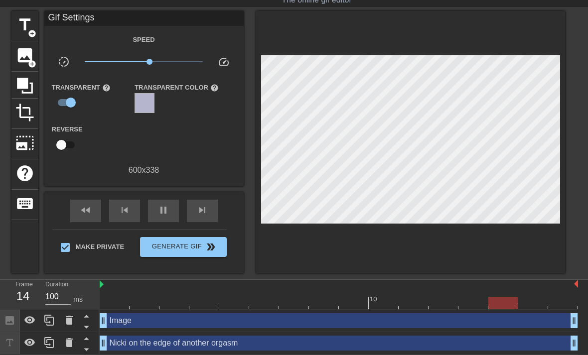
click at [68, 104] on input "checkbox" at bounding box center [70, 102] width 57 height 19
checkbox input "false"
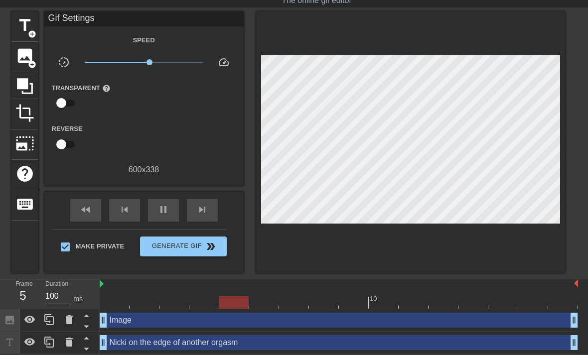
click at [168, 168] on div "600 x 338" at bounding box center [143, 170] width 199 height 12
click at [127, 213] on span "skip_previous" at bounding box center [125, 210] width 12 height 12
click at [130, 212] on span "skip_previous" at bounding box center [125, 210] width 12 height 12
click at [94, 207] on div "fast_rewind" at bounding box center [85, 210] width 31 height 22
click at [91, 210] on span "fast_rewind" at bounding box center [86, 210] width 12 height 12
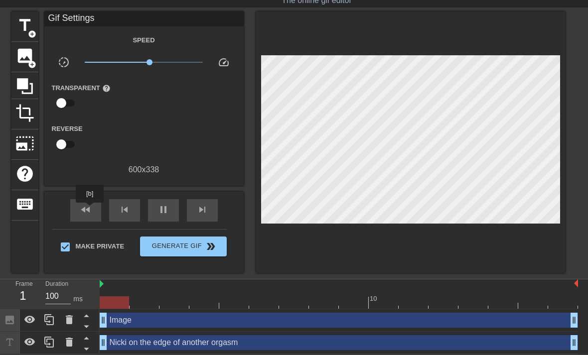
click at [89, 212] on span "fast_rewind" at bounding box center [86, 210] width 12 height 12
click at [91, 213] on span "fast_rewind" at bounding box center [86, 210] width 12 height 12
click at [166, 212] on span "pause" at bounding box center [164, 210] width 12 height 12
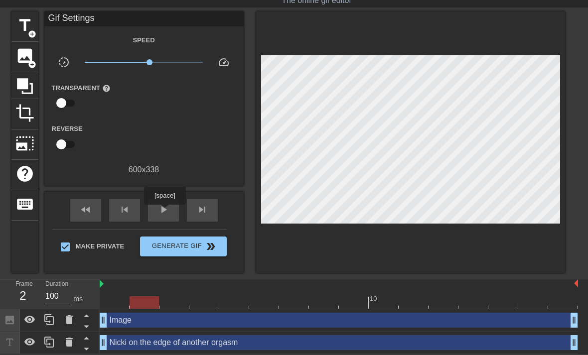
click at [164, 212] on span "play_arrow" at bounding box center [164, 210] width 12 height 12
click at [163, 212] on span "pause" at bounding box center [164, 210] width 12 height 12
click at [163, 212] on span "play_arrow" at bounding box center [164, 210] width 12 height 12
click at [165, 211] on span "pause" at bounding box center [164, 210] width 12 height 12
click at [32, 297] on div "Frame 7" at bounding box center [23, 294] width 30 height 29
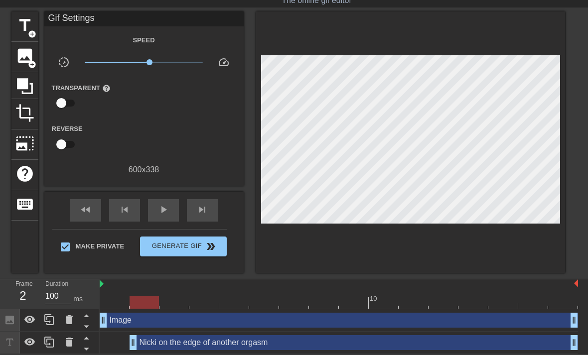
click at [108, 341] on div "Nicki on the edge of another orgasm drag_handle drag_handle" at bounding box center [339, 342] width 479 height 15
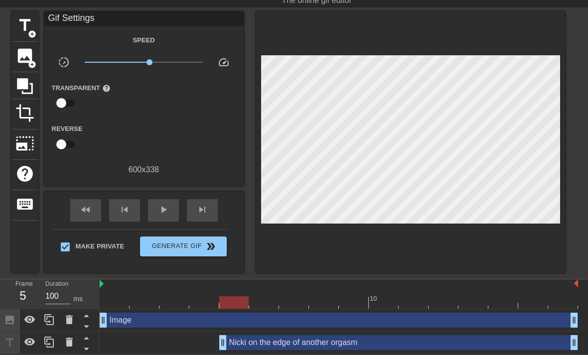
click at [165, 212] on span "play_arrow" at bounding box center [164, 210] width 12 height 12
click at [179, 341] on div "Nicki on the edge of another orgasm drag_handle drag_handle" at bounding box center [339, 342] width 479 height 15
click at [153, 342] on div "Nicki on the edge of another orgasm drag_handle drag_handle" at bounding box center [339, 342] width 479 height 15
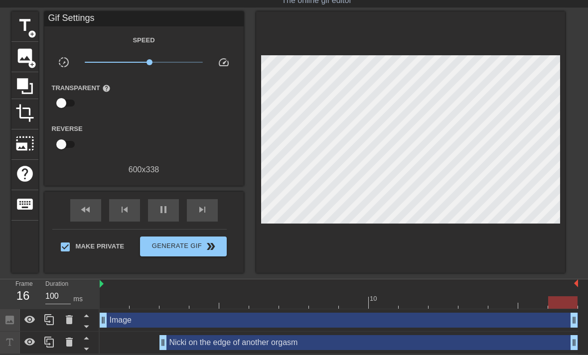
click at [333, 348] on div "Nicki on the edge of another orgasm drag_handle drag_handle" at bounding box center [369, 342] width 419 height 15
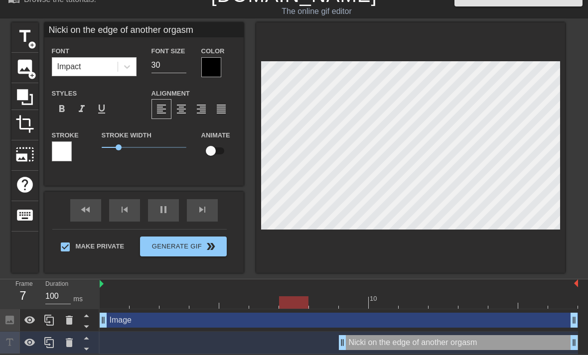
click at [525, 32] on div at bounding box center [410, 147] width 309 height 251
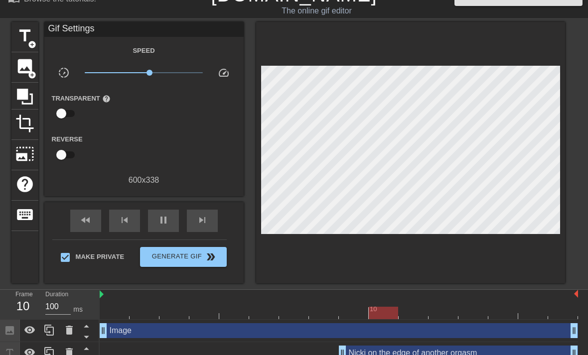
scroll to position [28, 0]
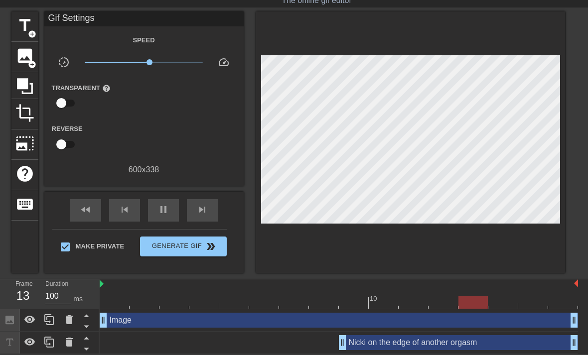
click at [50, 342] on icon at bounding box center [49, 342] width 12 height 12
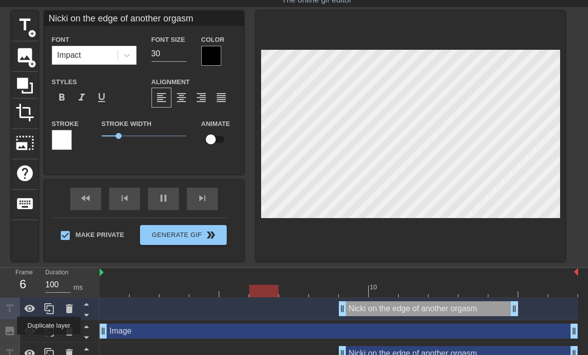
scroll to position [40, 0]
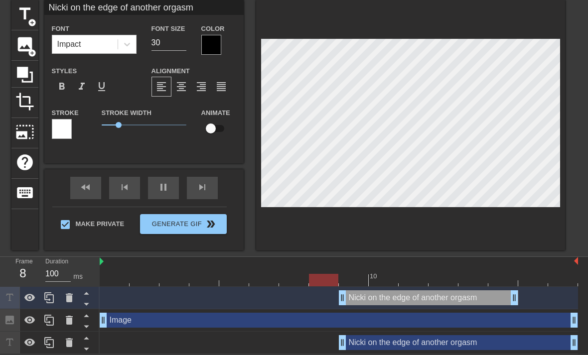
click at [71, 301] on icon at bounding box center [69, 298] width 7 height 9
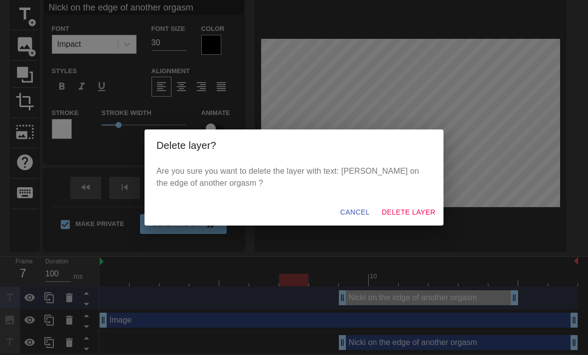
click at [409, 219] on button "Delete Layer" at bounding box center [409, 212] width 62 height 18
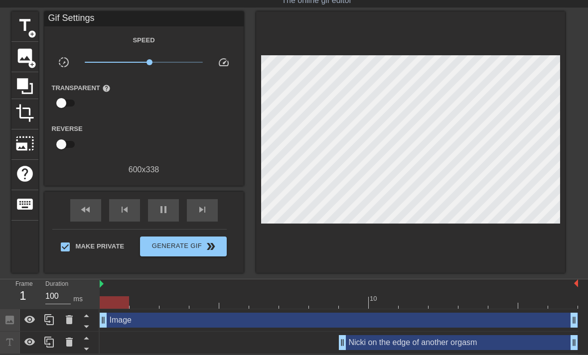
click at [32, 340] on icon at bounding box center [29, 342] width 11 height 7
click at [32, 347] on icon at bounding box center [30, 342] width 12 height 12
click at [61, 298] on input "100" at bounding box center [57, 297] width 25 height 16
click at [63, 295] on input "1005" at bounding box center [57, 297] width 25 height 16
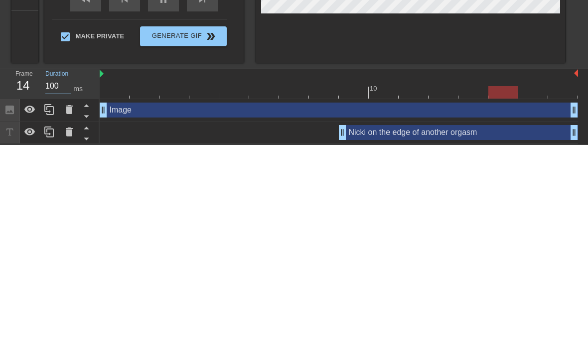
click at [385, 297] on div at bounding box center [339, 303] width 479 height 12
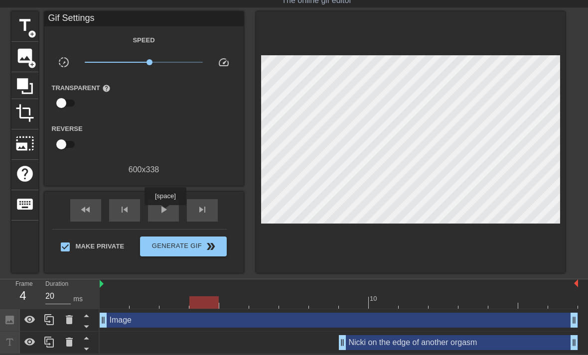
click at [167, 212] on span "play_arrow" at bounding box center [164, 210] width 12 height 12
click at [381, 302] on div at bounding box center [339, 303] width 479 height 12
click at [167, 211] on span "play_arrow" at bounding box center [164, 210] width 12 height 12
click at [489, 302] on div at bounding box center [339, 303] width 479 height 12
click at [168, 209] on span "play_arrow" at bounding box center [164, 210] width 12 height 12
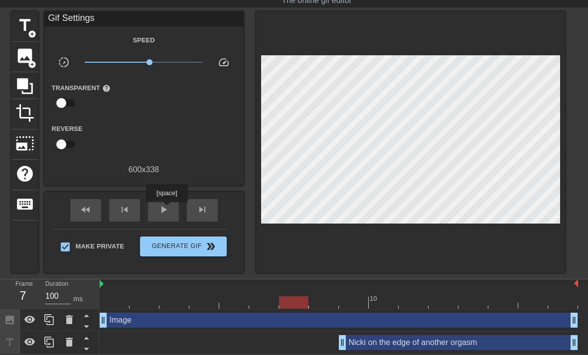
click at [165, 210] on span "play_arrow" at bounding box center [164, 210] width 12 height 12
click at [297, 306] on div at bounding box center [339, 303] width 479 height 12
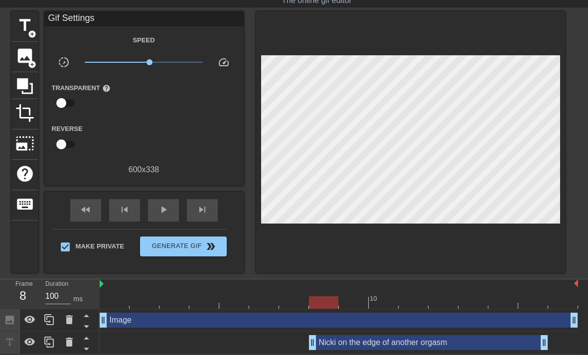
click at [373, 341] on div "Nicki on the edge of another orgasm drag_handle drag_handle" at bounding box center [428, 342] width 239 height 15
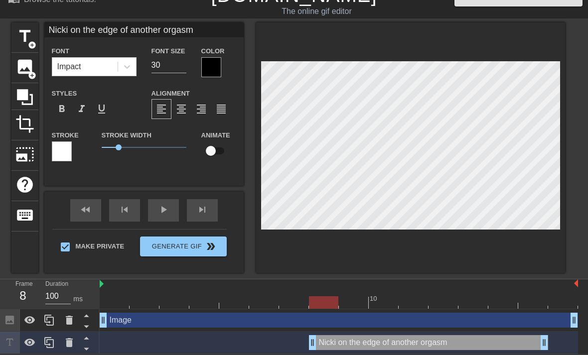
scroll to position [17, 0]
click at [296, 298] on div at bounding box center [339, 303] width 479 height 12
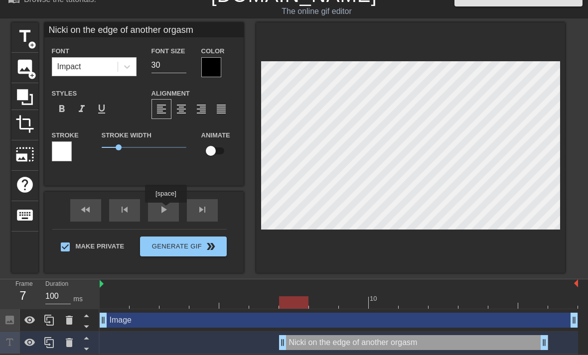
click at [167, 210] on div "play_arrow" at bounding box center [163, 210] width 31 height 22
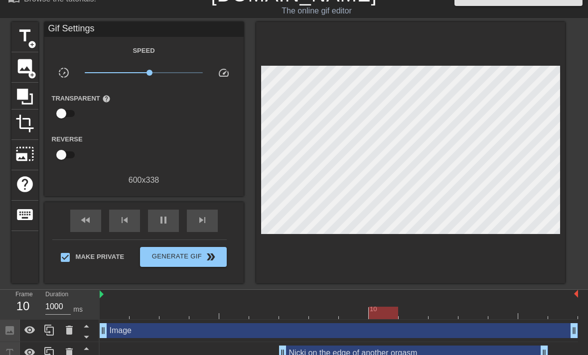
click at [267, 311] on div at bounding box center [339, 313] width 479 height 12
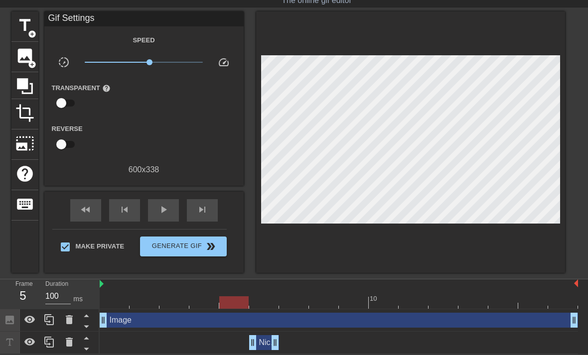
click at [225, 341] on div "Nicki on the edge of another orgasm drag_handle drag_handle" at bounding box center [339, 342] width 479 height 15
click at [265, 306] on div at bounding box center [339, 303] width 479 height 12
click at [163, 208] on span "play_arrow" at bounding box center [164, 210] width 12 height 12
click at [249, 303] on div at bounding box center [233, 303] width 29 height 12
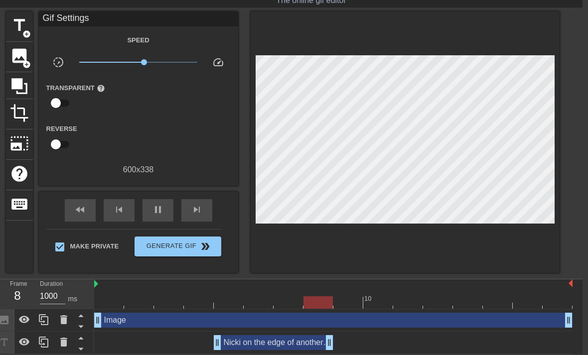
scroll to position [28, 7]
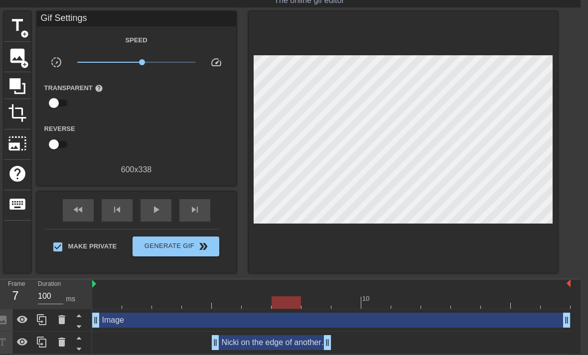
click at [255, 300] on div at bounding box center [331, 303] width 479 height 12
click at [162, 207] on span "play_arrow" at bounding box center [156, 210] width 12 height 12
click at [261, 302] on div at bounding box center [331, 303] width 479 height 12
click at [54, 294] on input "100" at bounding box center [50, 297] width 25 height 16
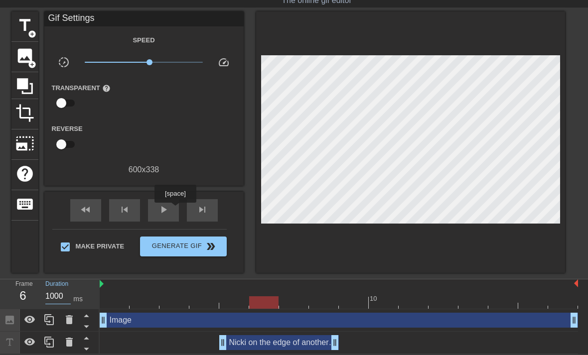
click at [176, 210] on div "play_arrow" at bounding box center [163, 210] width 31 height 22
click at [385, 301] on div at bounding box center [383, 303] width 29 height 12
click at [169, 209] on div "pause" at bounding box center [163, 210] width 31 height 22
click at [388, 298] on div at bounding box center [339, 303] width 479 height 12
click at [64, 298] on input "1000" at bounding box center [57, 297] width 25 height 16
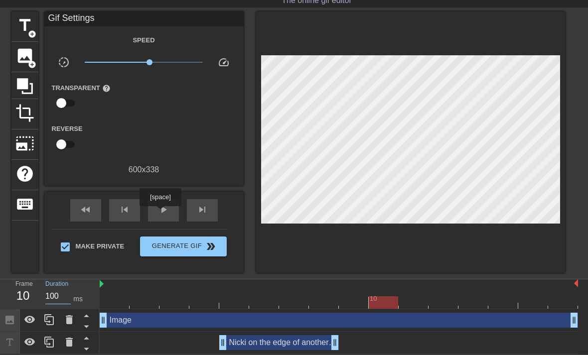
click at [162, 213] on span "play_arrow" at bounding box center [164, 210] width 12 height 12
type input "1000"
click at [192, 249] on span "Generate Gif double_arrow" at bounding box center [183, 247] width 78 height 12
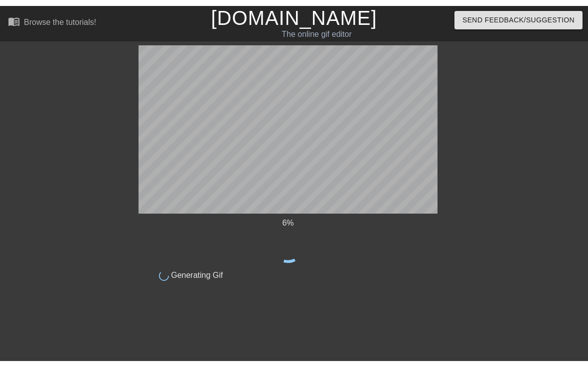
scroll to position [0, 0]
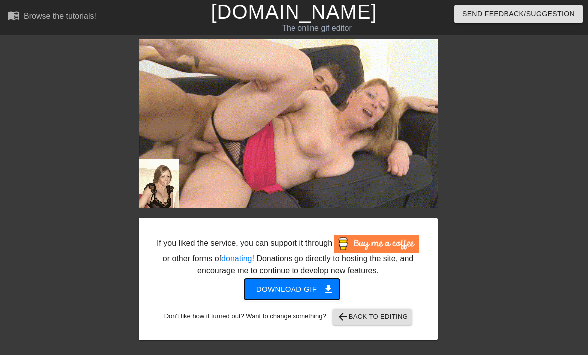
click at [309, 296] on span "Download gif get_app" at bounding box center [292, 289] width 72 height 13
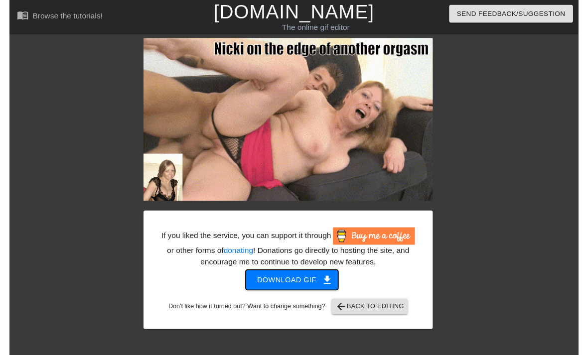
scroll to position [1, 0]
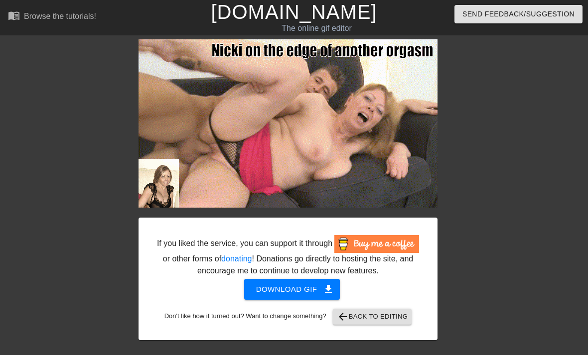
click at [65, 17] on div "Browse the tutorials!" at bounding box center [60, 16] width 72 height 8
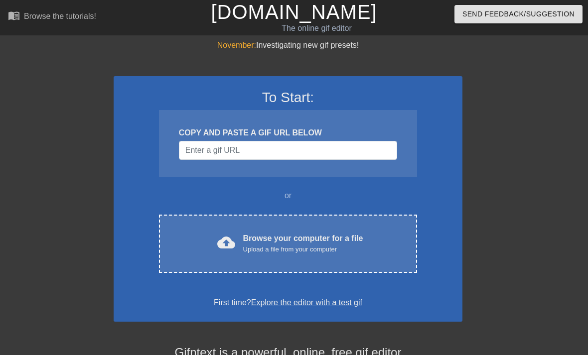
click at [294, 241] on div "Browse your computer for a file Upload a file from your computer" at bounding box center [303, 244] width 120 height 22
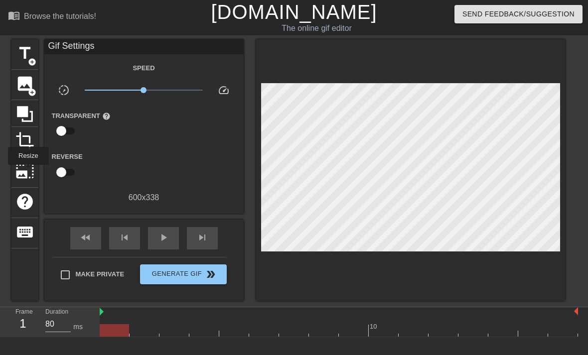
click at [28, 172] on span "photo_size_select_large" at bounding box center [24, 171] width 19 height 19
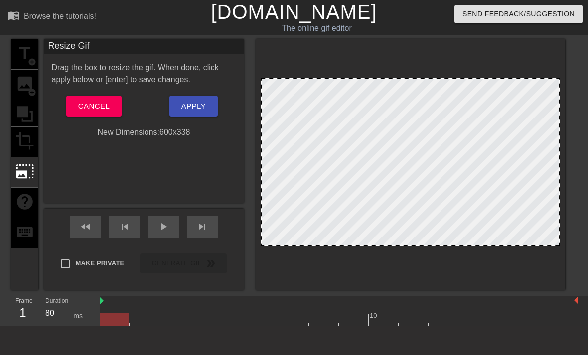
click at [265, 151] on div at bounding box center [410, 162] width 299 height 168
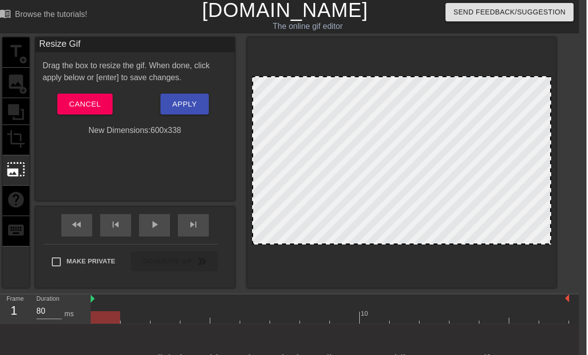
scroll to position [4, 7]
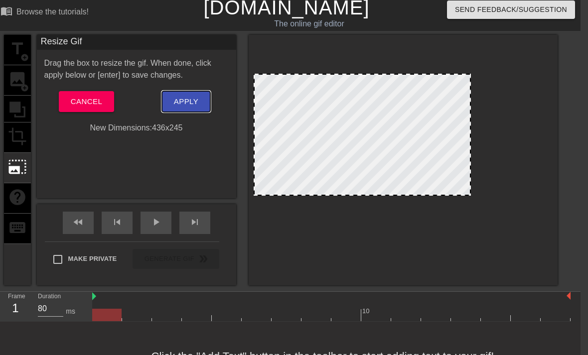
click at [193, 105] on span "Apply" at bounding box center [186, 101] width 24 height 13
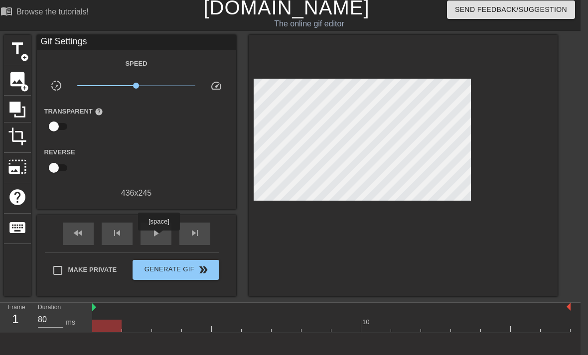
click at [160, 238] on span "play_arrow" at bounding box center [156, 233] width 12 height 12
click at [21, 167] on span "photo_size_select_large" at bounding box center [17, 167] width 19 height 19
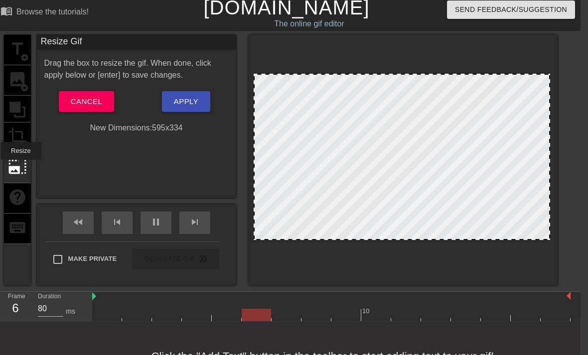
click at [191, 105] on span "Apply" at bounding box center [186, 101] width 24 height 13
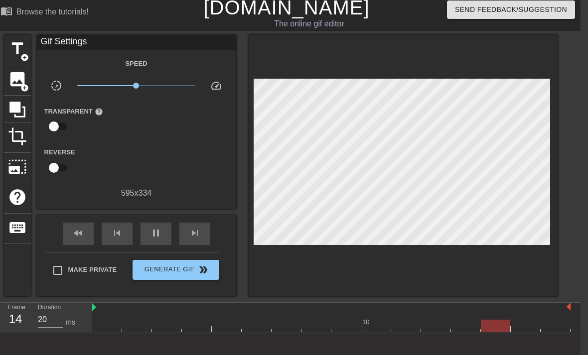
type input "80"
click at [191, 271] on span "Generate Gif double_arrow" at bounding box center [176, 270] width 78 height 12
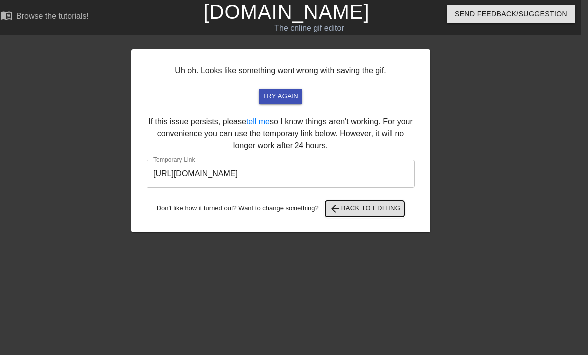
click at [377, 214] on span "arrow_back Back to Editing" at bounding box center [365, 209] width 71 height 12
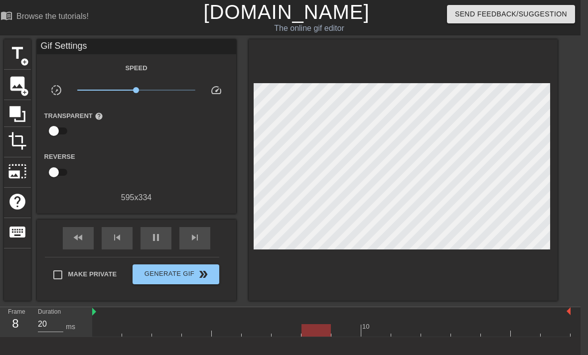
type input "80"
click at [61, 272] on input "Make Private" at bounding box center [57, 275] width 21 height 21
checkbox input "true"
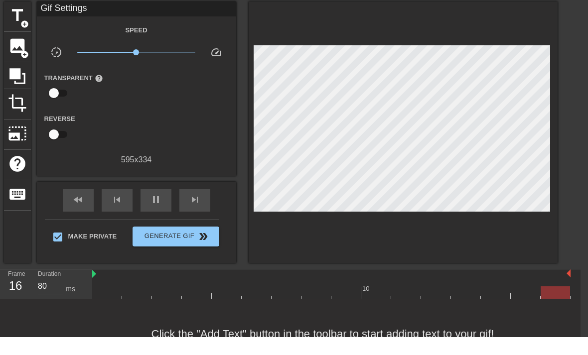
scroll to position [19, 7]
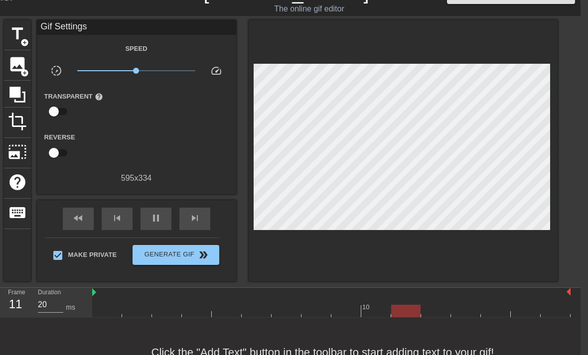
type input "80"
click at [190, 258] on span "Generate Gif double_arrow" at bounding box center [176, 255] width 78 height 12
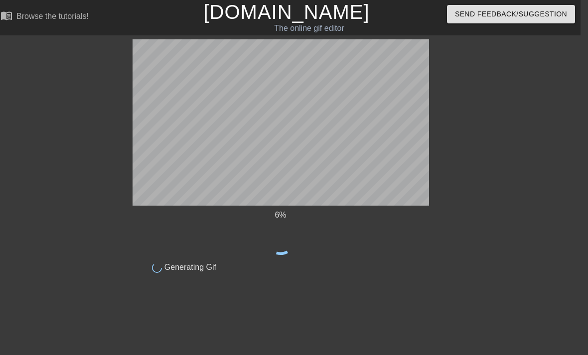
scroll to position [0, 7]
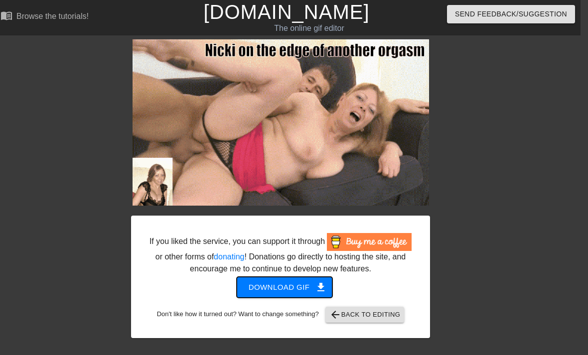
click at [291, 294] on span "Download gif get_app" at bounding box center [285, 287] width 72 height 13
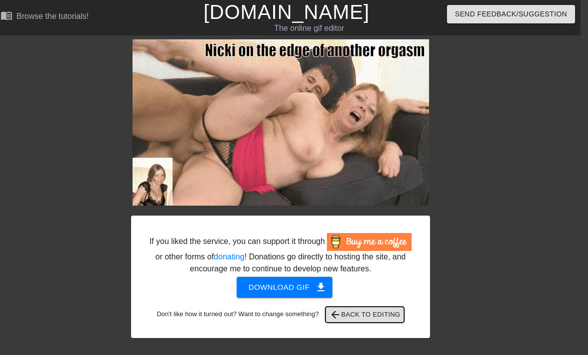
click at [381, 321] on span "arrow_back Back to Editing" at bounding box center [365, 315] width 71 height 12
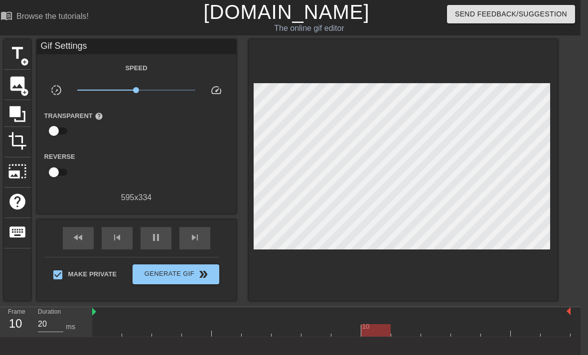
type input "80"
